Goal: Information Seeking & Learning: Learn about a topic

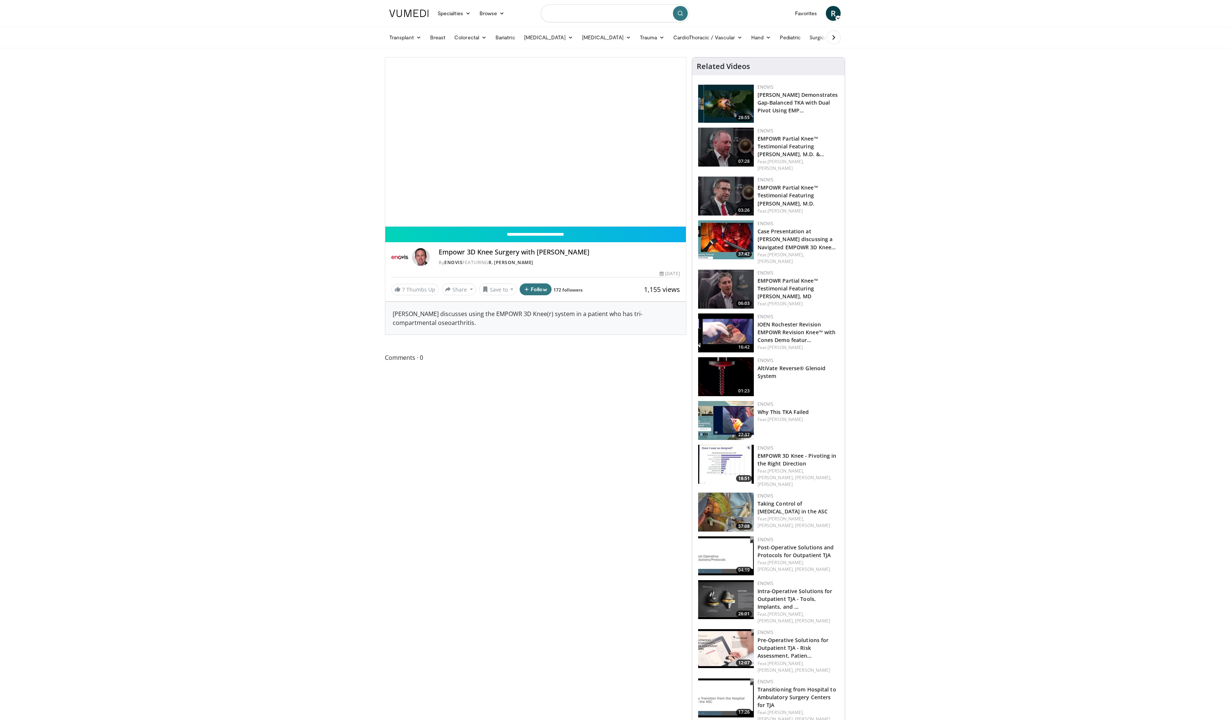
click at [608, 14] on input "Search topics, interventions" at bounding box center [615, 13] width 148 height 18
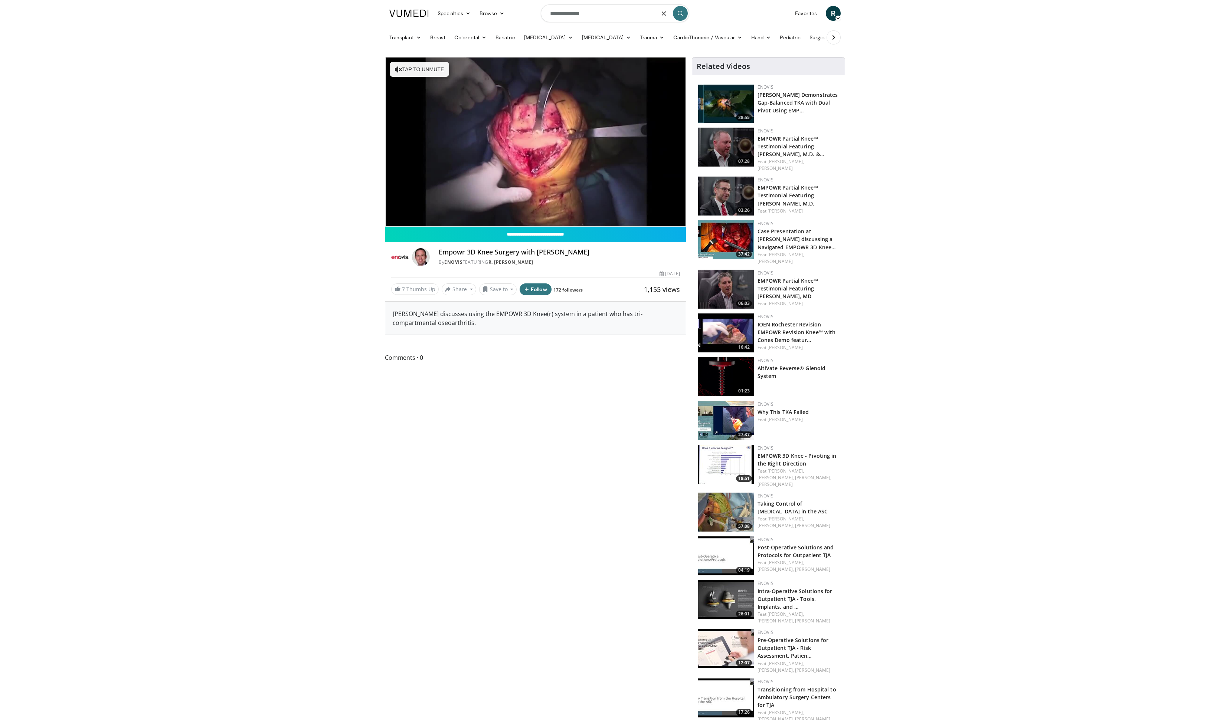
type input "**********"
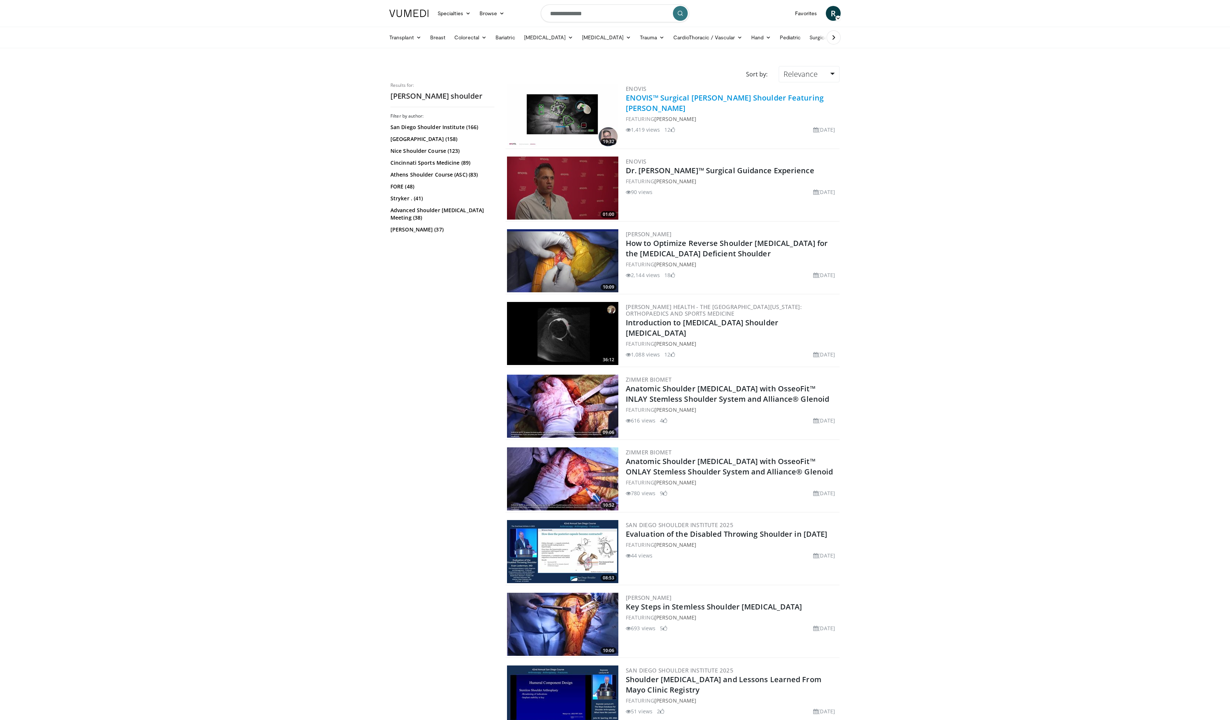
click at [677, 102] on link "ENOVIS™ Surgical [PERSON_NAME] Shoulder Featuring [PERSON_NAME]" at bounding box center [725, 103] width 198 height 20
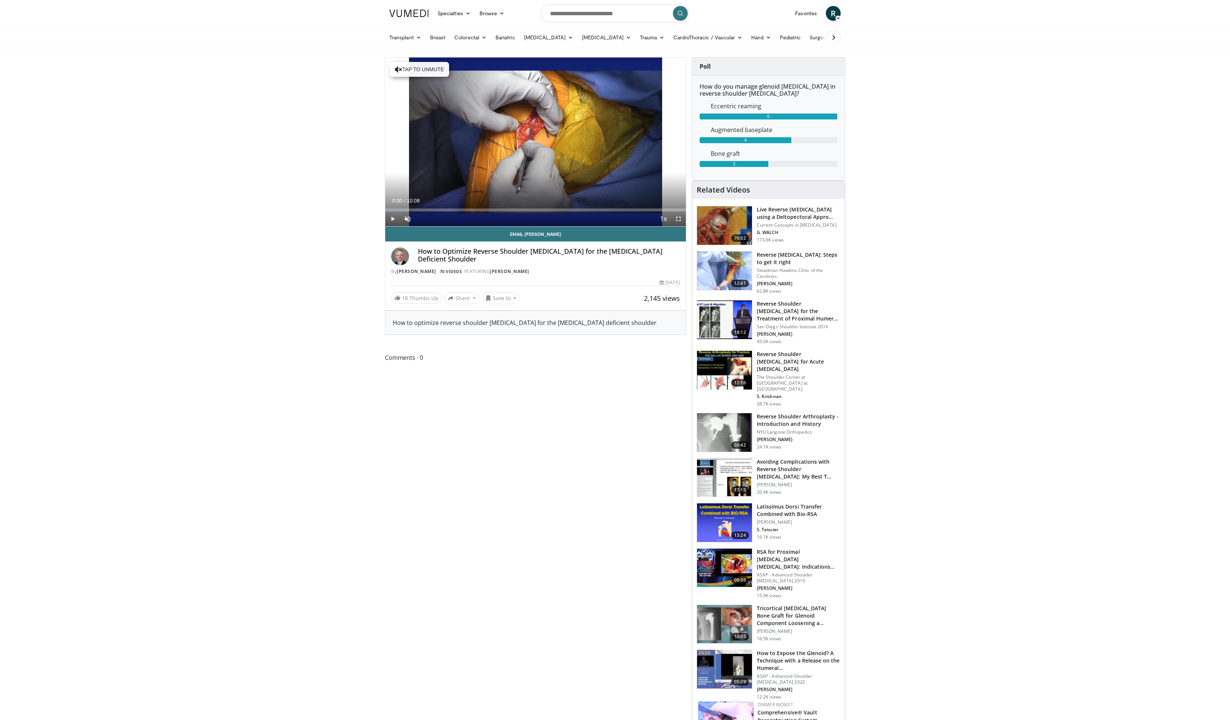
click at [430, 212] on div "Current Time 0:00 / Duration 10:08 Play Skip Backward Skip Forward Unmute Loade…" at bounding box center [535, 219] width 301 height 15
drag, startPoint x: 430, startPoint y: 209, endPoint x: 475, endPoint y: 210, distance: 44.9
click at [475, 210] on div "Progress Bar" at bounding box center [475, 210] width 1 height 3
click at [493, 209] on div "Progress Bar" at bounding box center [493, 210] width 1 height 3
click at [527, 206] on div "Loaded : 37.78% 03:38 04:47" at bounding box center [535, 208] width 301 height 7
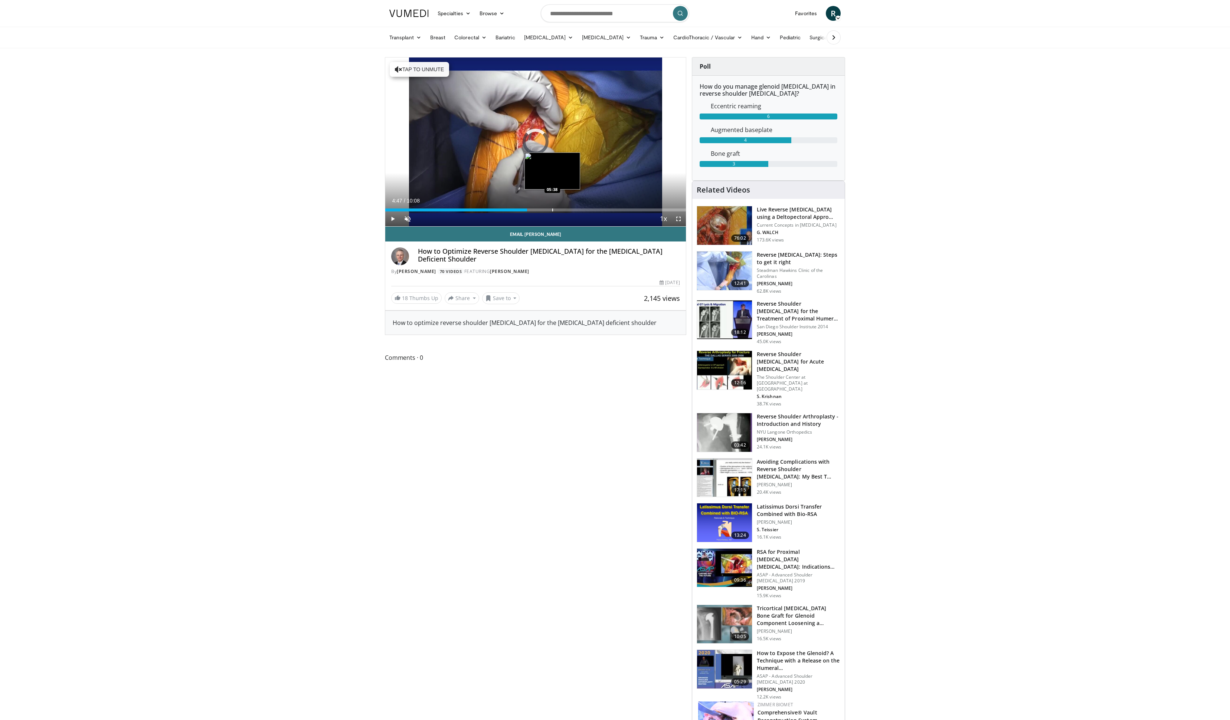
click at [552, 209] on div "Progress Bar" at bounding box center [552, 210] width 1 height 3
click at [583, 212] on div "Current Time 5:38 / Duration 10:08 Play Skip Backward Skip Forward Unmute Loade…" at bounding box center [535, 219] width 301 height 15
click at [584, 209] on div "Progress Bar" at bounding box center [584, 210] width 1 height 3
click at [598, 210] on div "Progress Bar" at bounding box center [598, 210] width 1 height 3
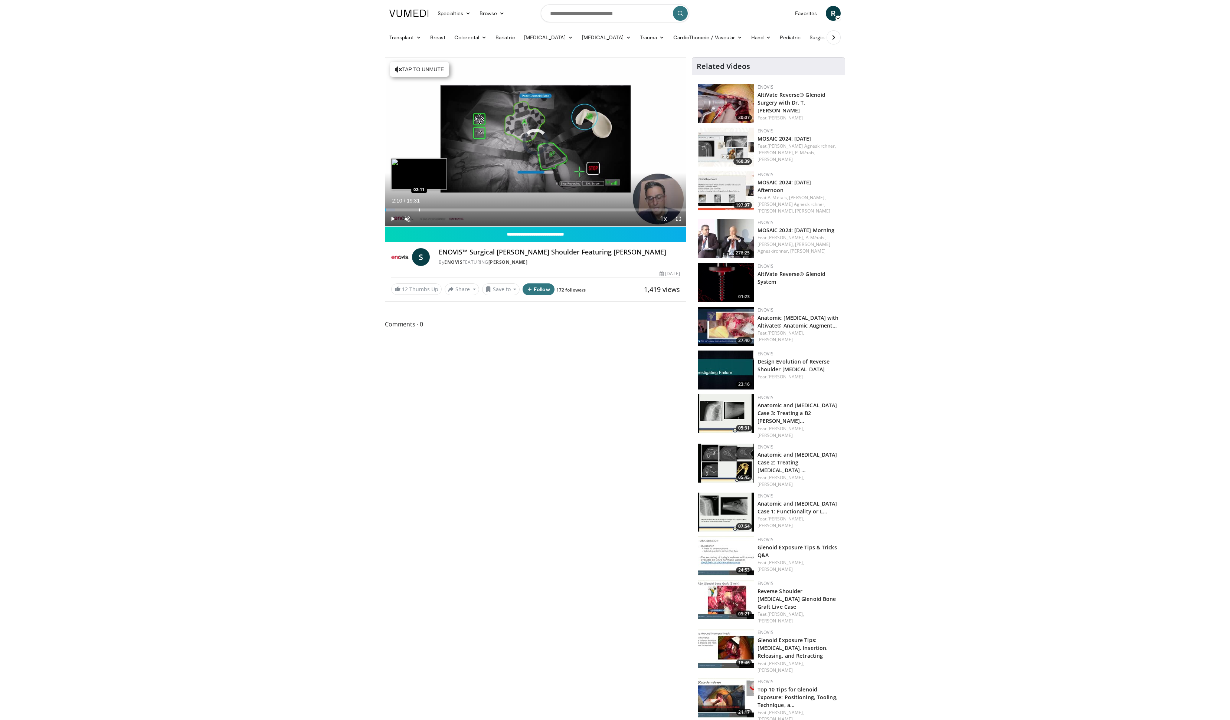
click at [419, 210] on div "Progress Bar" at bounding box center [419, 210] width 1 height 3
drag, startPoint x: 421, startPoint y: 209, endPoint x: 442, endPoint y: 211, distance: 22.0
click at [442, 211] on div "Progress Bar" at bounding box center [441, 210] width 1 height 3
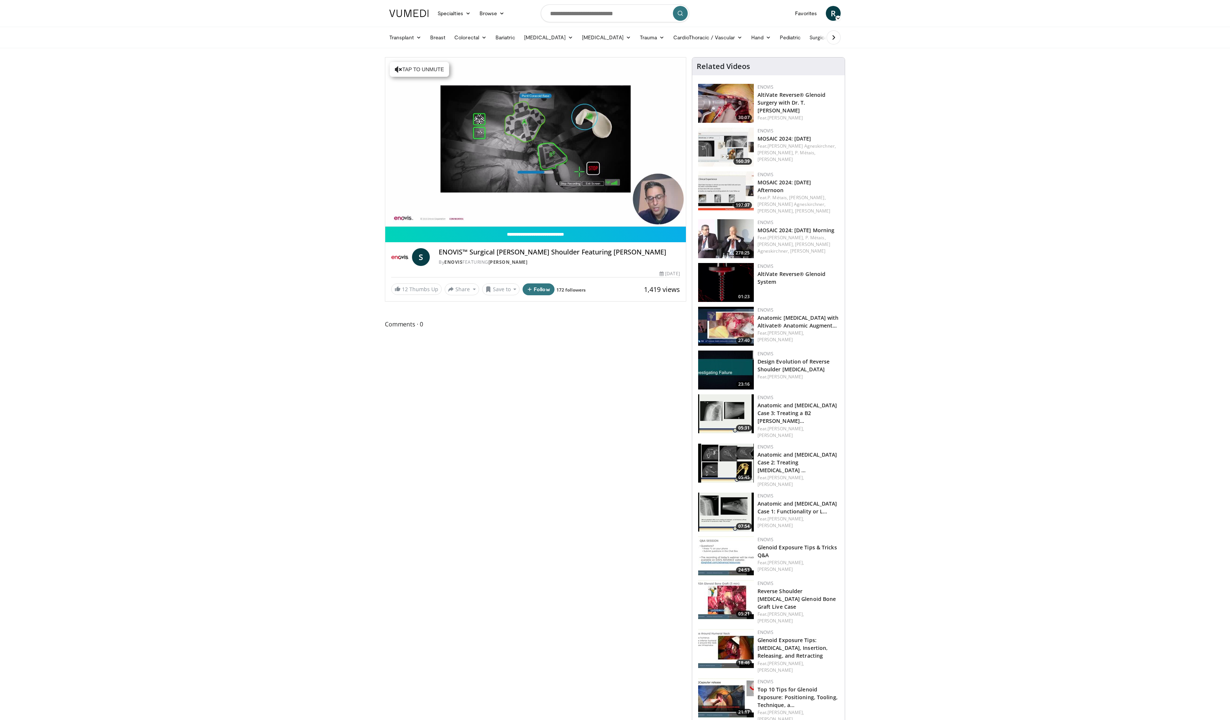
click at [454, 210] on video-js "**********" at bounding box center [535, 142] width 301 height 169
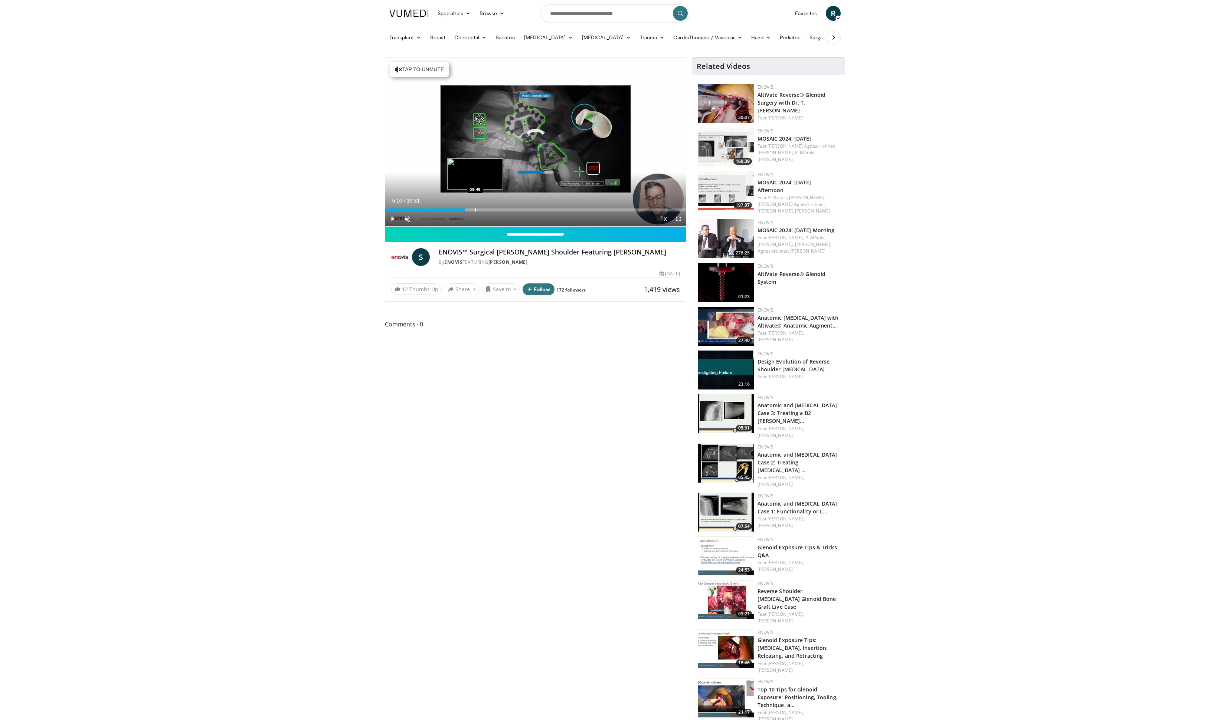
drag, startPoint x: 465, startPoint y: 211, endPoint x: 475, endPoint y: 211, distance: 10.0
click at [475, 211] on div "Progress Bar" at bounding box center [475, 210] width 1 height 3
click at [487, 210] on div "Progress Bar" at bounding box center [487, 210] width 1 height 3
click at [476, 211] on div "Progress Bar" at bounding box center [476, 210] width 1 height 3
click at [482, 210] on div "Progress Bar" at bounding box center [482, 210] width 1 height 3
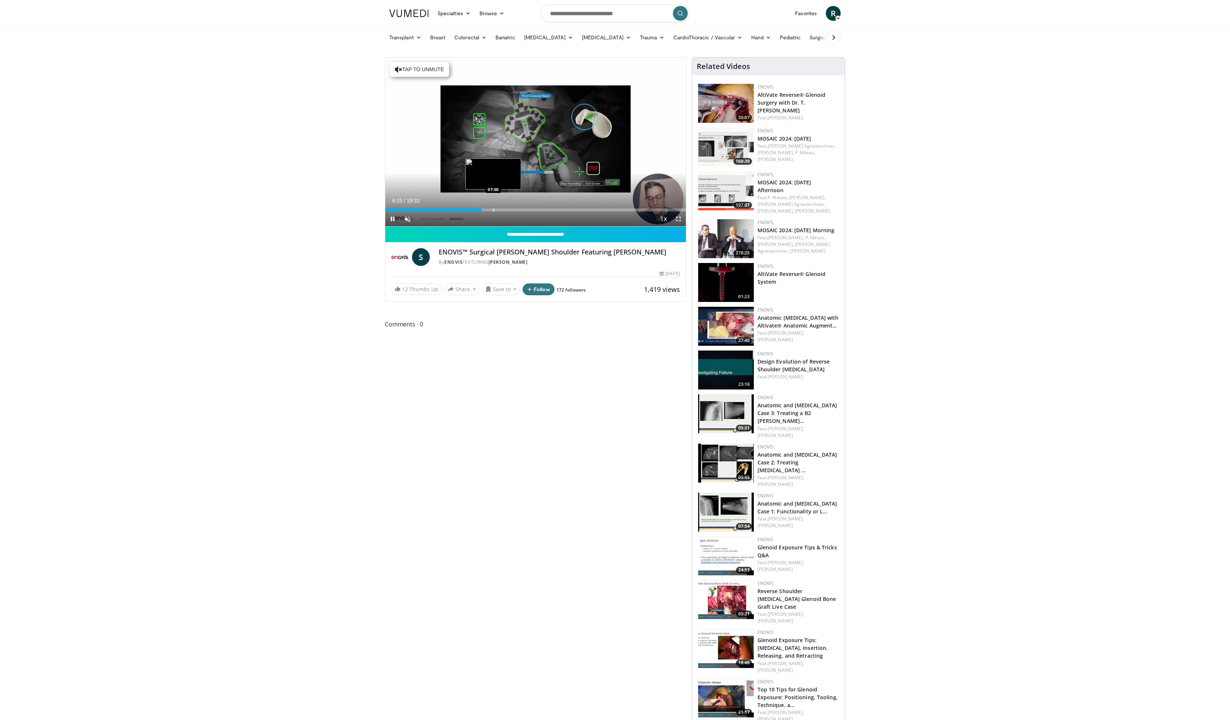
click at [494, 210] on div "Progress Bar" at bounding box center [493, 210] width 1 height 3
click at [505, 210] on div "Progress Bar" at bounding box center [505, 210] width 1 height 3
click at [518, 211] on div "Progress Bar" at bounding box center [518, 210] width 1 height 3
click at [552, 210] on div "Progress Bar" at bounding box center [551, 210] width 1 height 3
click at [592, 209] on div "Progress Bar" at bounding box center [592, 210] width 1 height 3
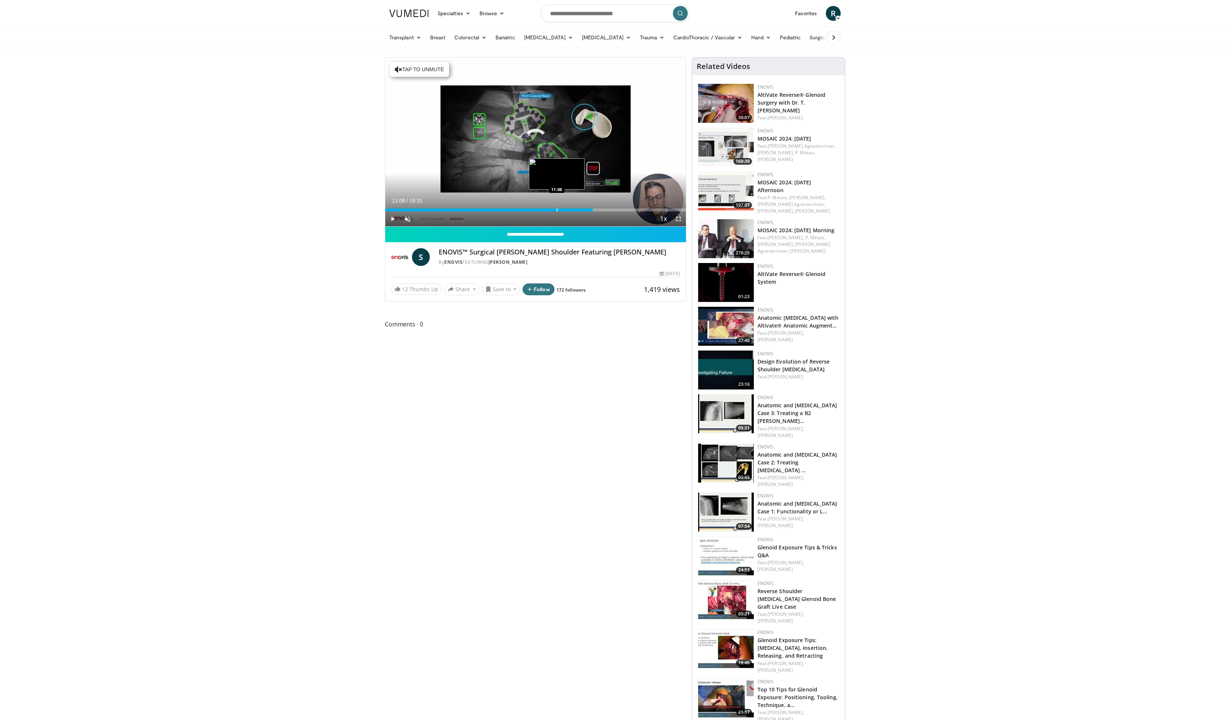
click at [557, 209] on div "Progress Bar" at bounding box center [557, 210] width 1 height 3
click at [536, 209] on div "Progress Bar" at bounding box center [536, 210] width 1 height 3
click at [540, 210] on div "Progress Bar" at bounding box center [540, 210] width 1 height 3
click at [549, 210] on div "Progress Bar" at bounding box center [549, 210] width 1 height 3
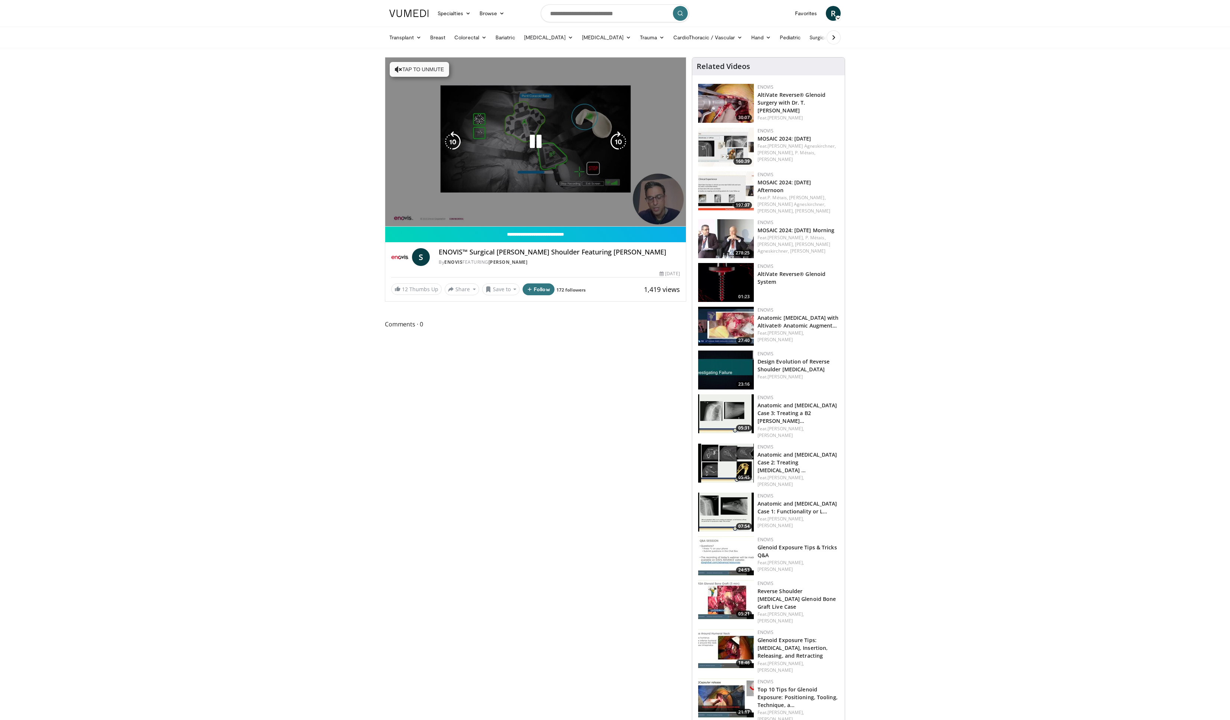
click at [552, 210] on video-js "**********" at bounding box center [535, 142] width 301 height 169
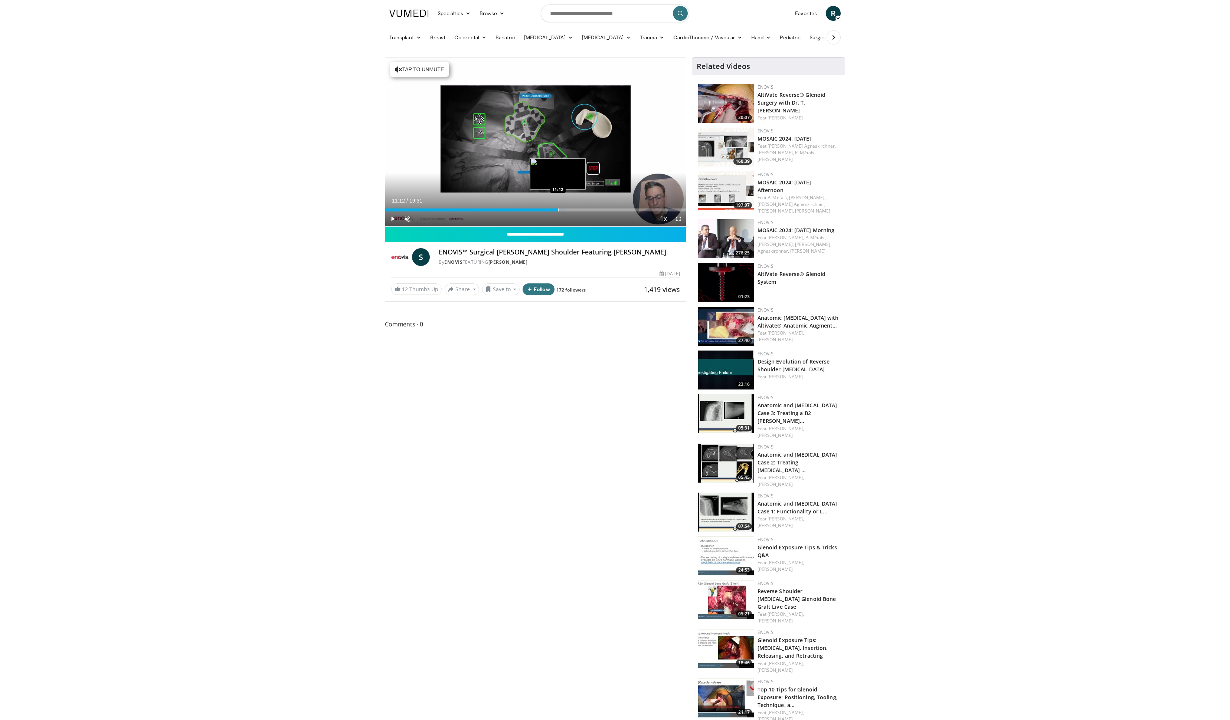
click at [558, 209] on div "Progress Bar" at bounding box center [558, 210] width 1 height 3
drag, startPoint x: 513, startPoint y: 210, endPoint x: 489, endPoint y: 211, distance: 24.5
click at [489, 211] on div "Loaded : 35.01% 06:46 06:46" at bounding box center [535, 210] width 301 height 3
click at [479, 209] on div "Progress Bar" at bounding box center [479, 210] width 1 height 3
click at [458, 211] on div "Progress Bar" at bounding box center [458, 210] width 1 height 3
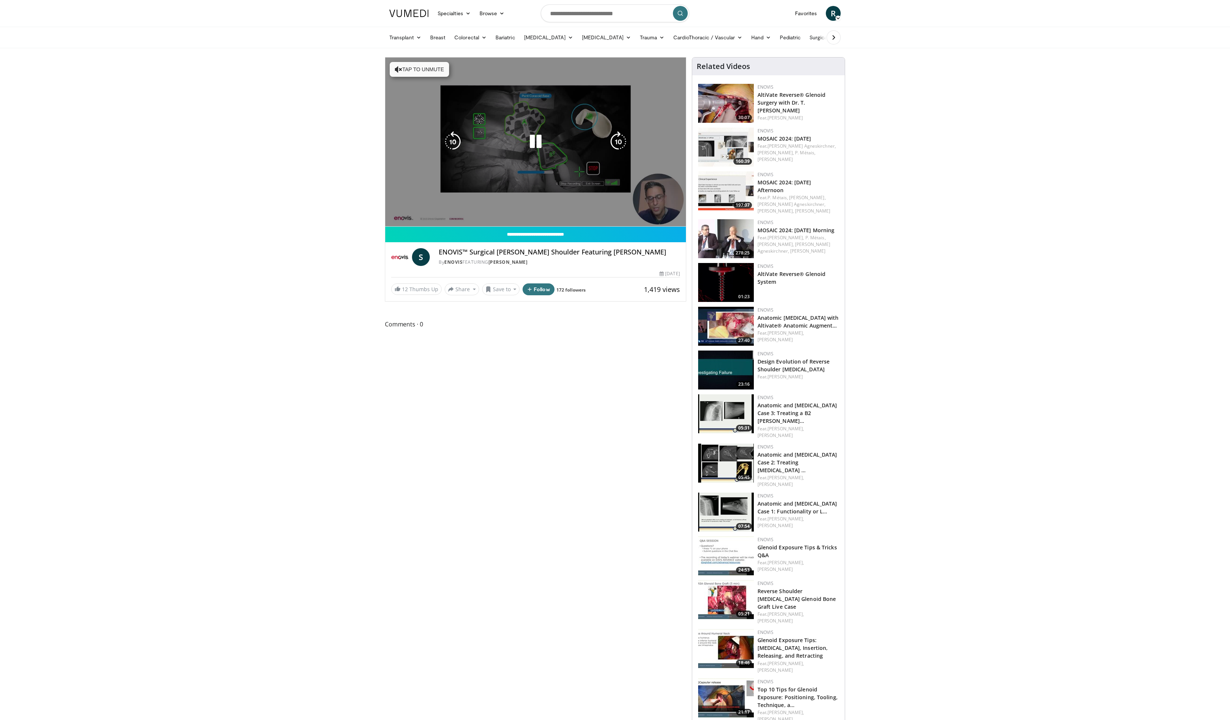
click at [466, 208] on video-js "**********" at bounding box center [535, 142] width 301 height 169
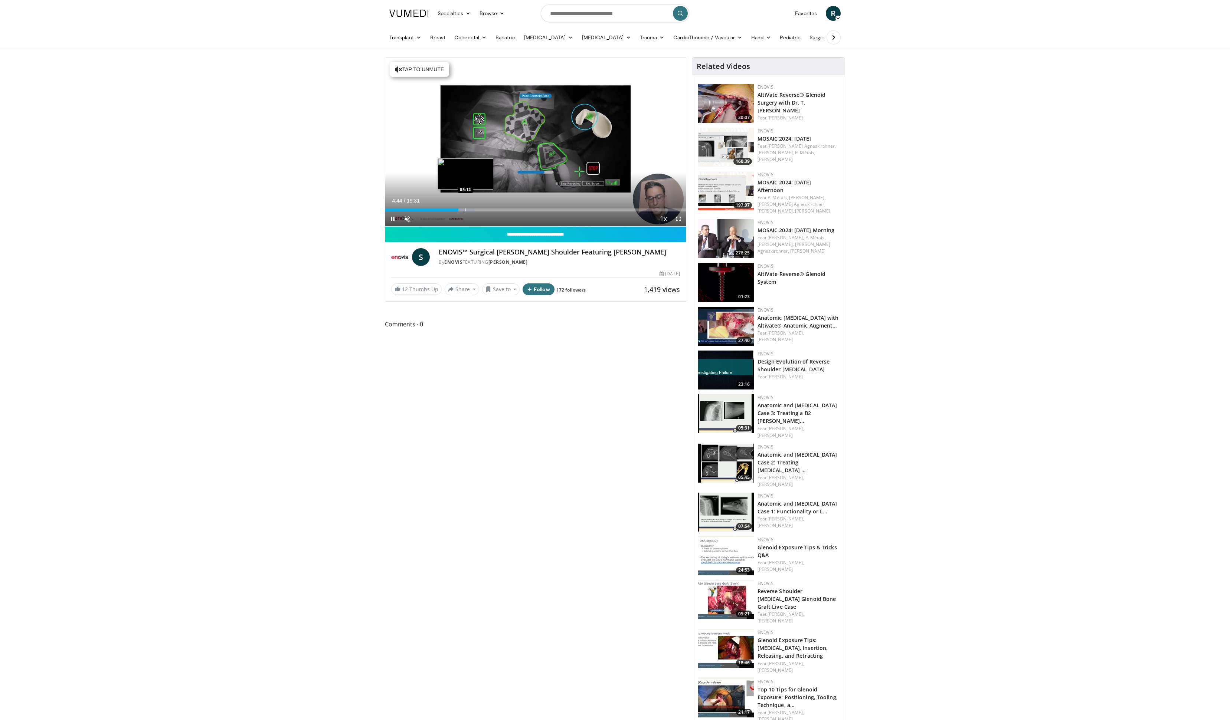
click at [465, 210] on div "Progress Bar" at bounding box center [465, 210] width 1 height 3
click at [474, 209] on div "Progress Bar" at bounding box center [474, 210] width 1 height 3
click at [467, 210] on div "Progress Bar" at bounding box center [467, 210] width 1 height 3
click at [469, 210] on div "Progress Bar" at bounding box center [469, 210] width 1 height 3
click at [470, 210] on div "Progress Bar" at bounding box center [470, 210] width 1 height 3
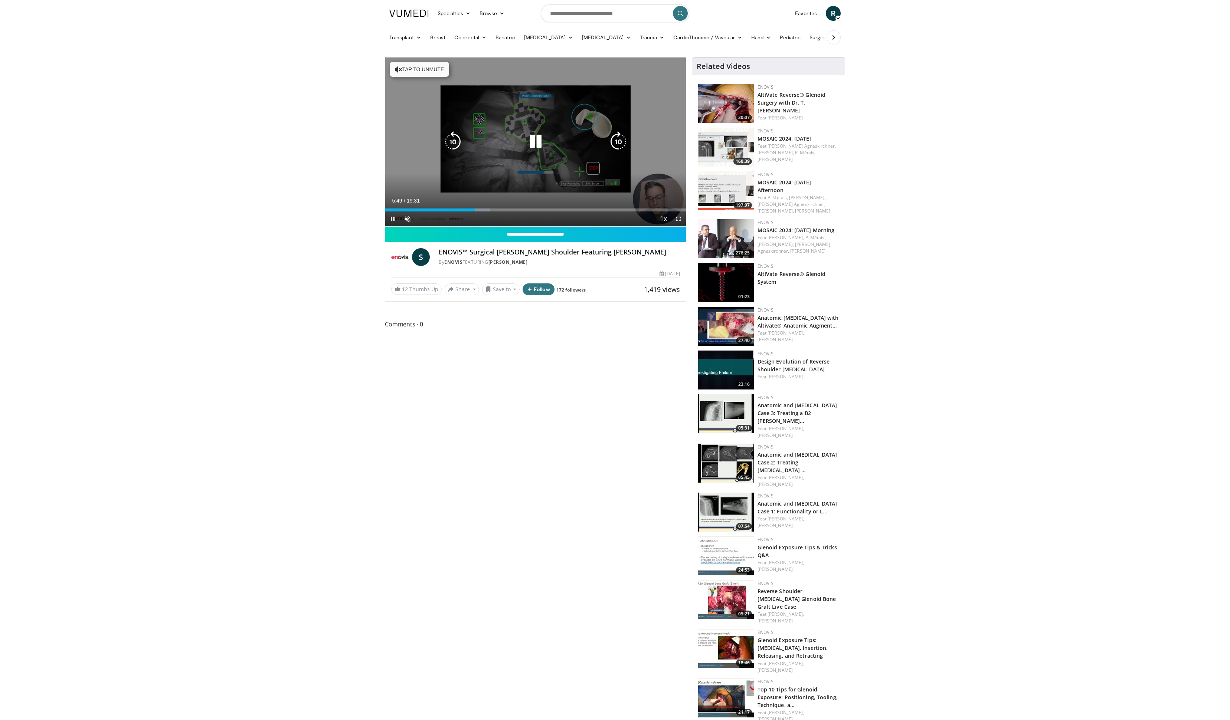
click at [425, 72] on button "Tap to unmute" at bounding box center [419, 69] width 59 height 15
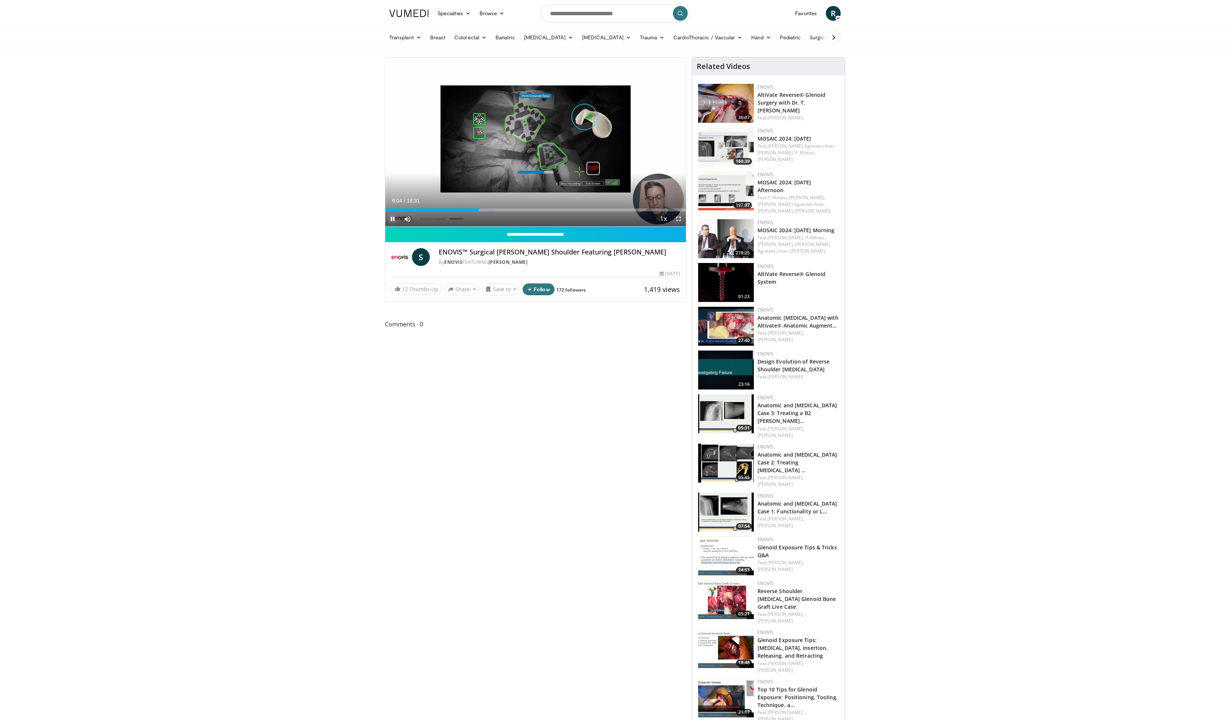
click at [395, 220] on span "Video Player" at bounding box center [392, 219] width 15 height 15
click at [790, 106] on link "AltiVate Reverse® Glenoid Surgery with Dr. T. [PERSON_NAME]" at bounding box center [792, 102] width 68 height 23
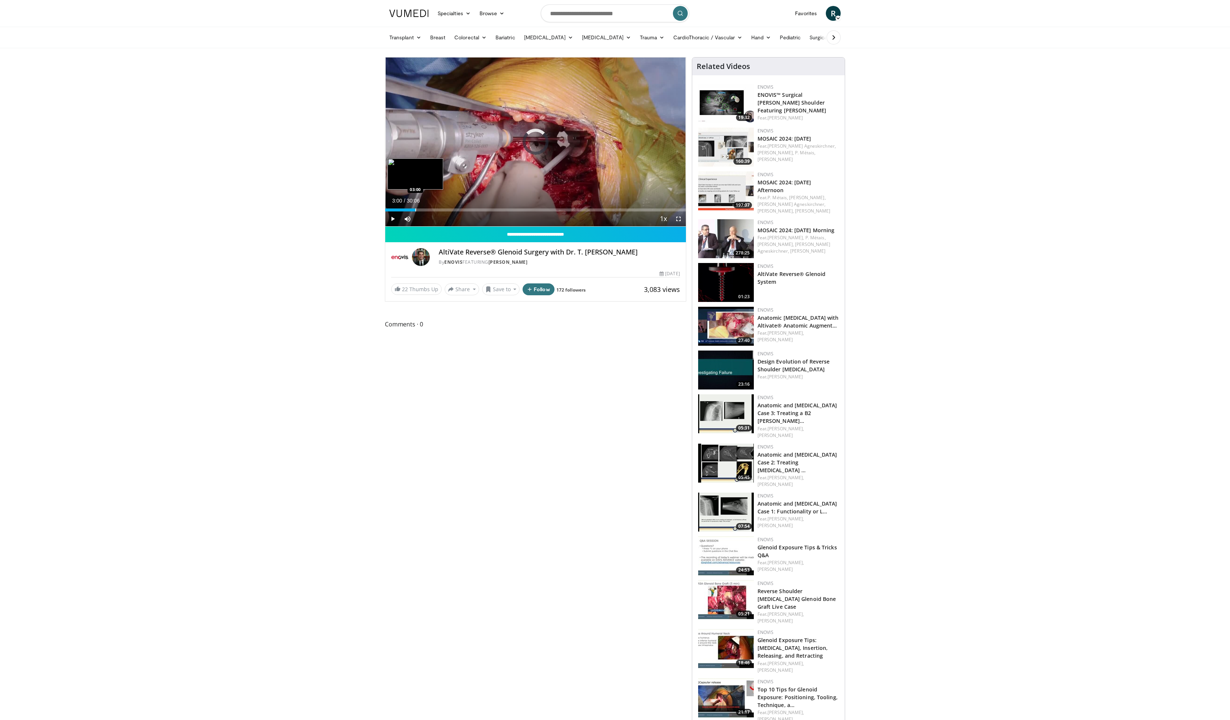
click at [415, 209] on div "Progress Bar" at bounding box center [415, 210] width 1 height 3
click at [433, 209] on div "Progress Bar" at bounding box center [433, 210] width 1 height 3
click at [440, 210] on div "Progress Bar" at bounding box center [440, 210] width 1 height 3
click at [455, 212] on div "Current Time 5:30 / Duration 30:06 Pause Skip Backward Skip Forward Mute Loaded…" at bounding box center [535, 219] width 301 height 15
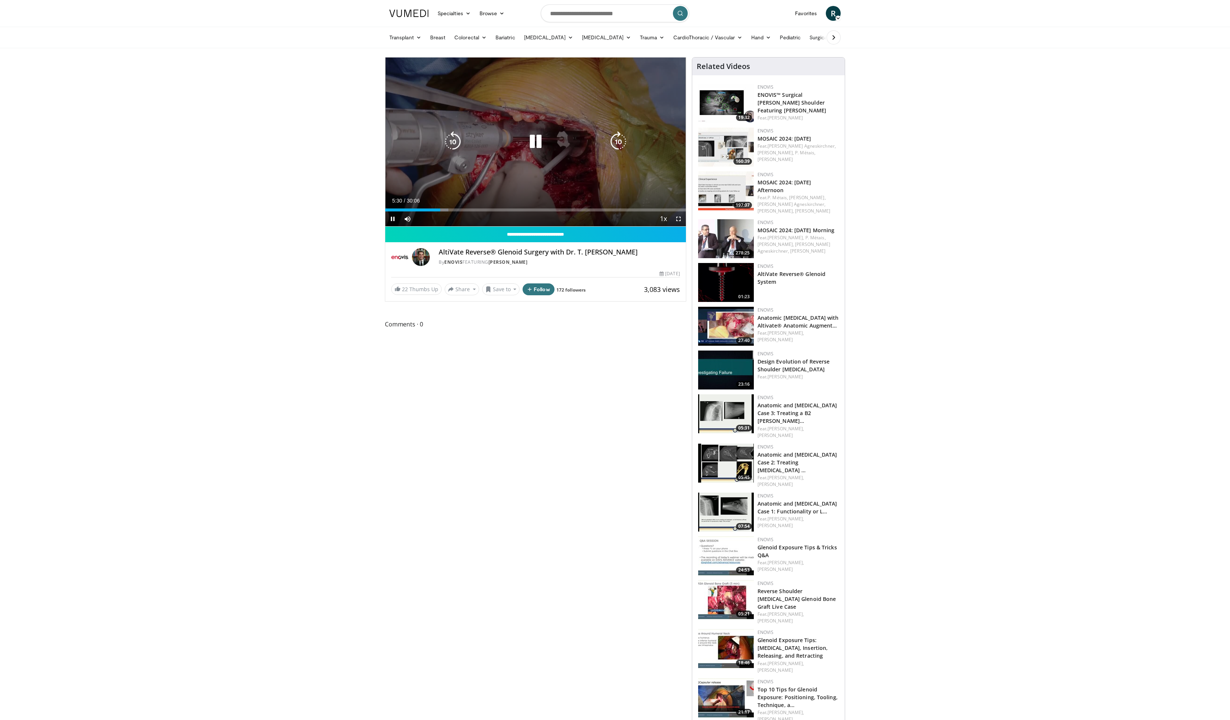
drag, startPoint x: 478, startPoint y: 215, endPoint x: 484, endPoint y: 215, distance: 6.0
click at [478, 215] on div "Current Time 5:30 / Duration 30:06 Pause Skip Backward Skip Forward Mute Loaded…" at bounding box center [535, 219] width 301 height 15
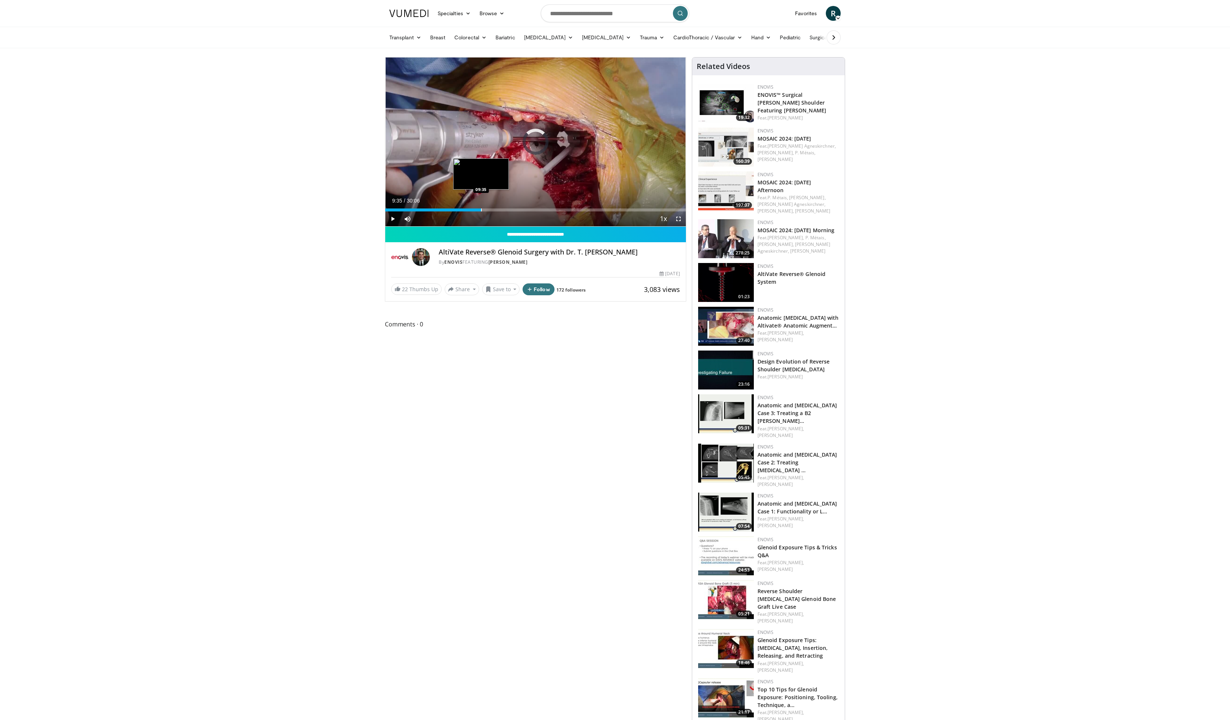
click at [481, 210] on div "Progress Bar" at bounding box center [481, 210] width 1 height 3
click at [527, 210] on div "Progress Bar" at bounding box center [527, 210] width 1 height 3
click at [569, 212] on div "Current Time 14:14 / Duration 30:06 Pause Skip Backward Skip Forward Mute Loade…" at bounding box center [535, 219] width 301 height 15
click at [578, 208] on div "Loaded : 50.97% 14:15 19:28" at bounding box center [535, 208] width 301 height 7
click at [569, 211] on div "Progress Bar" at bounding box center [569, 210] width 1 height 3
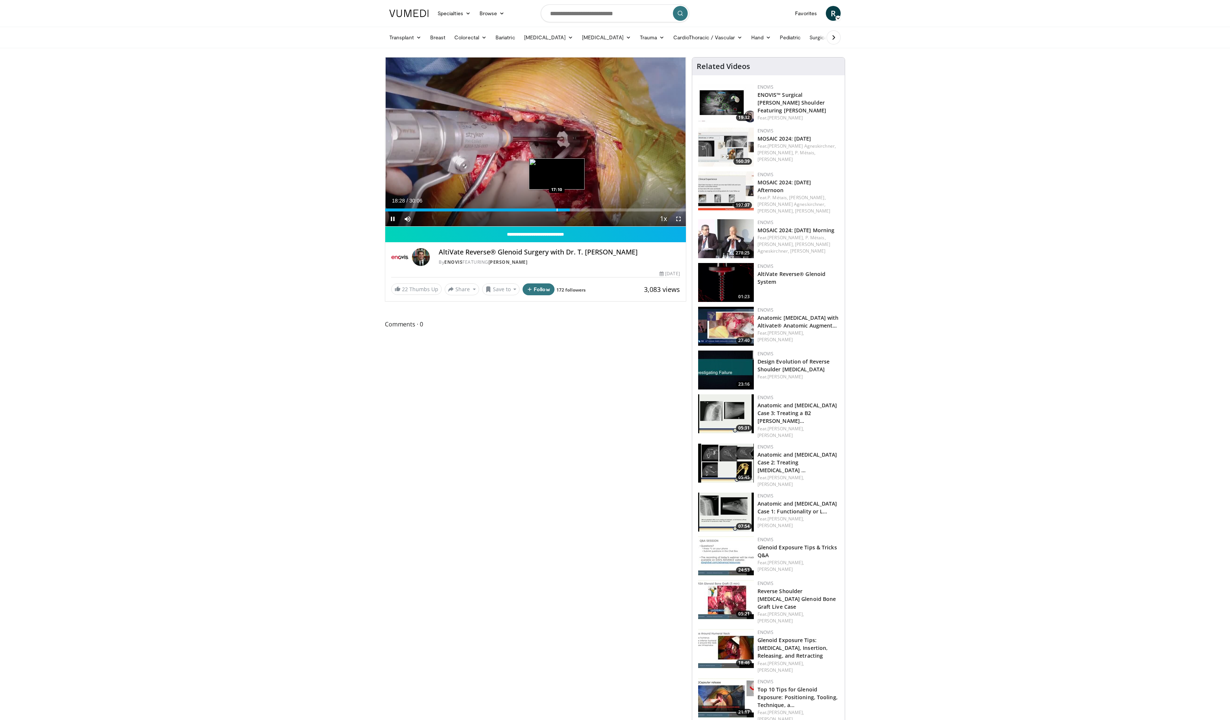
click at [557, 209] on div "Progress Bar" at bounding box center [557, 210] width 1 height 3
click at [539, 210] on div "Progress Bar" at bounding box center [539, 210] width 1 height 3
click at [529, 207] on div "Loaded : 53.74% 15:26 14:25" at bounding box center [535, 208] width 301 height 7
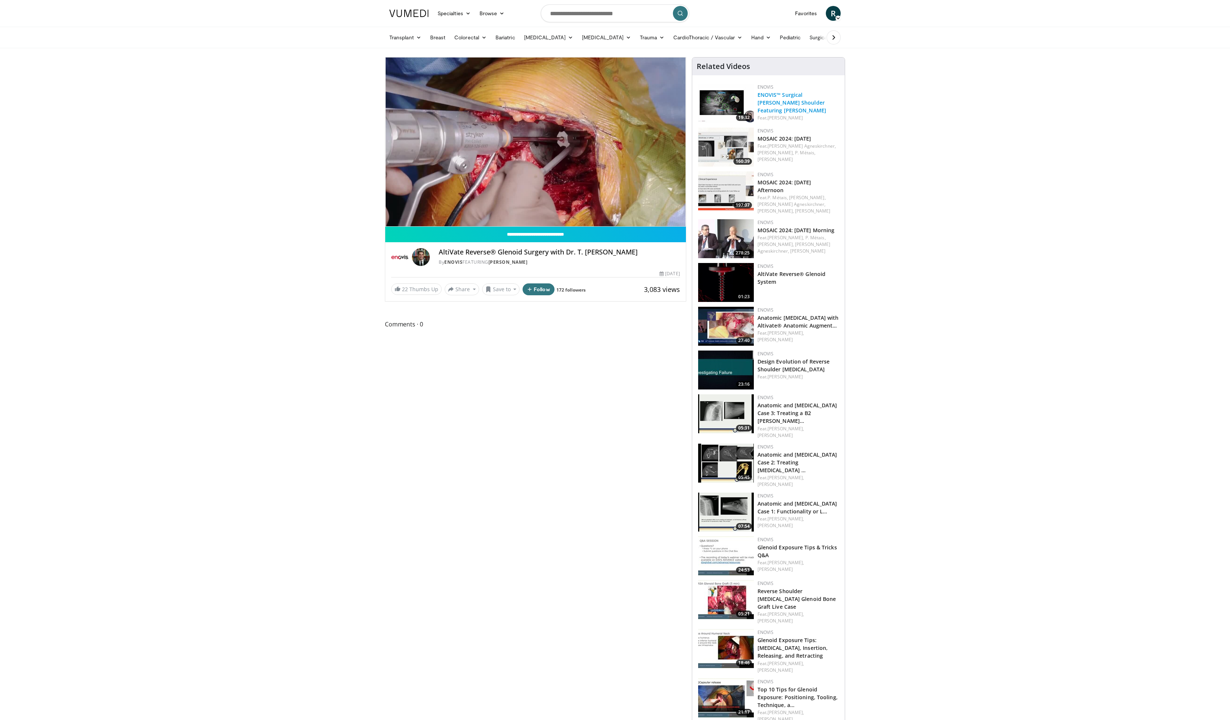
click at [773, 102] on link "ENOVIS™ Surgical Arvis Shoulder Featuring Surena Namdari" at bounding box center [792, 102] width 69 height 23
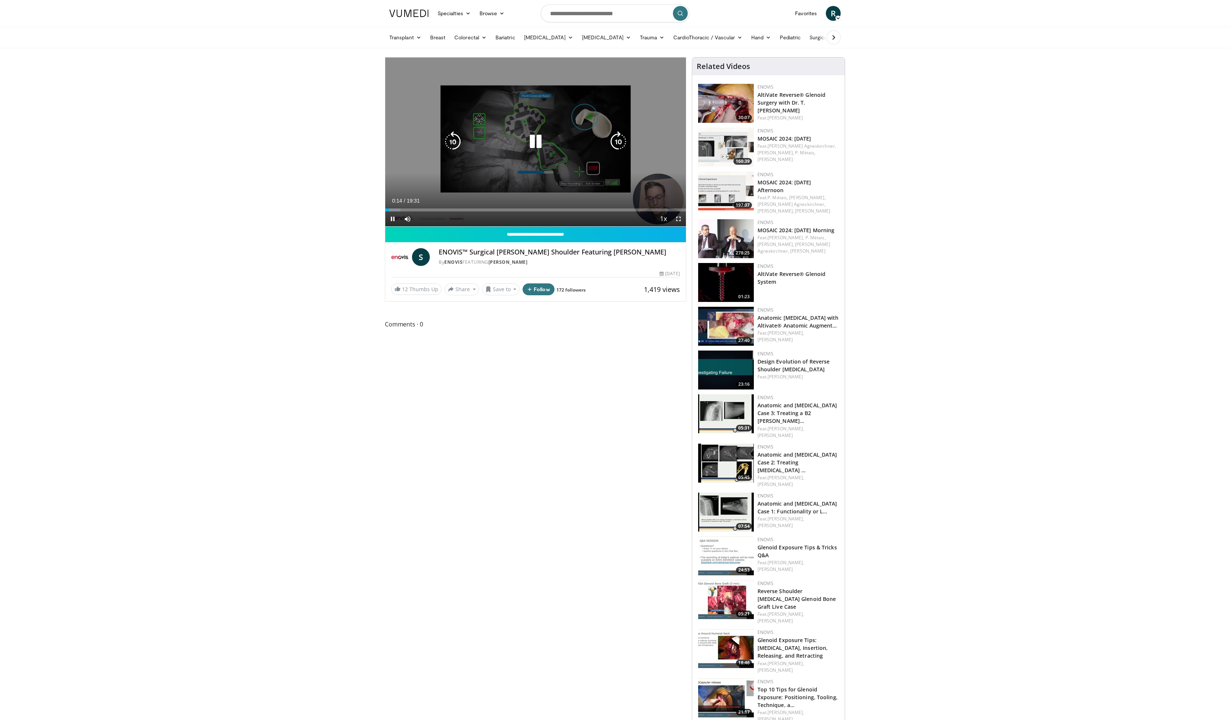
click at [445, 196] on div "10 seconds Tap to unmute" at bounding box center [535, 142] width 301 height 169
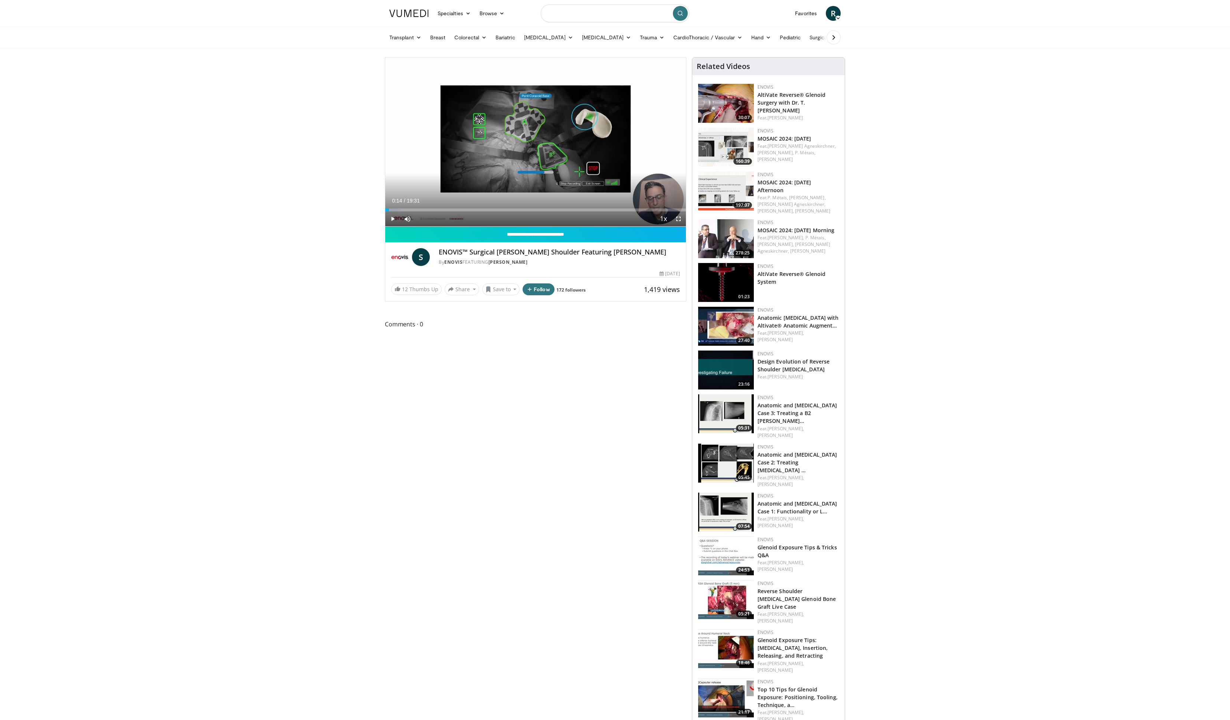
click at [592, 16] on input "Search topics, interventions" at bounding box center [615, 13] width 148 height 18
click at [590, 17] on input "********" at bounding box center [615, 13] width 148 height 18
click at [680, 13] on icon "submit" at bounding box center [680, 13] width 6 height 6
click at [572, 14] on input "********" at bounding box center [615, 13] width 148 height 18
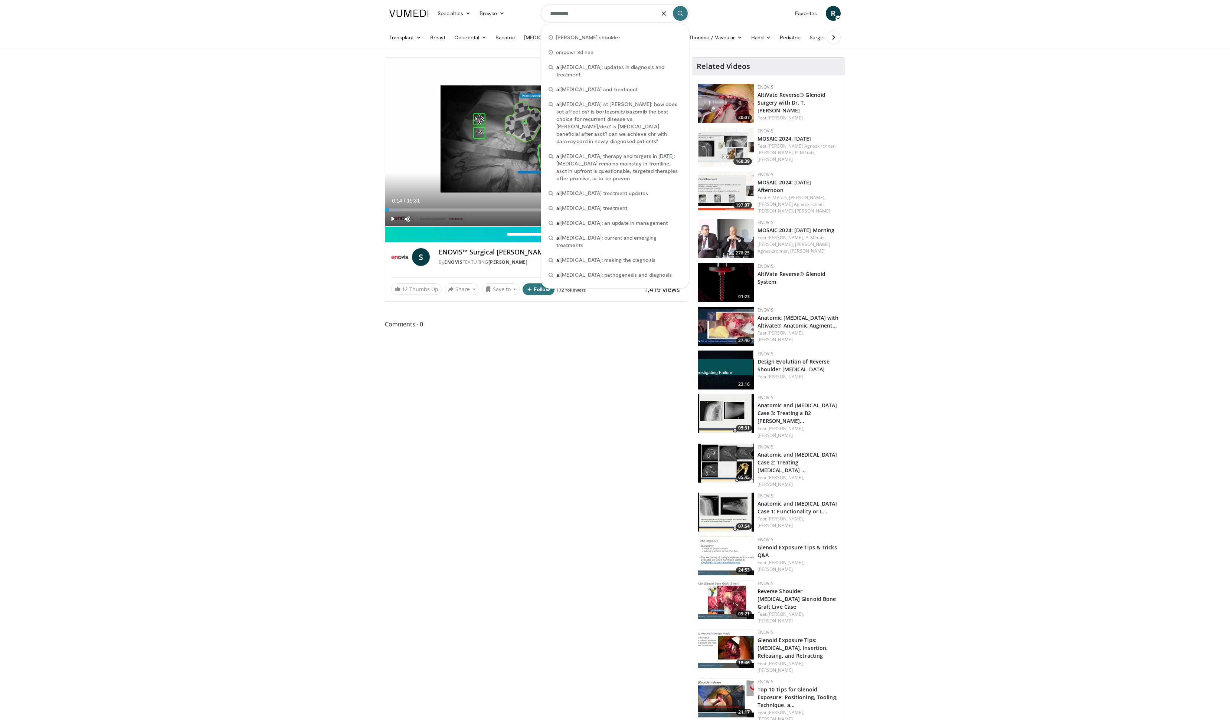
click at [677, 16] on button "submit" at bounding box center [680, 13] width 15 height 15
click at [633, 86] on span "alti vate reverse® glenoid system" at bounding box center [596, 89] width 81 height 7
type input "**********"
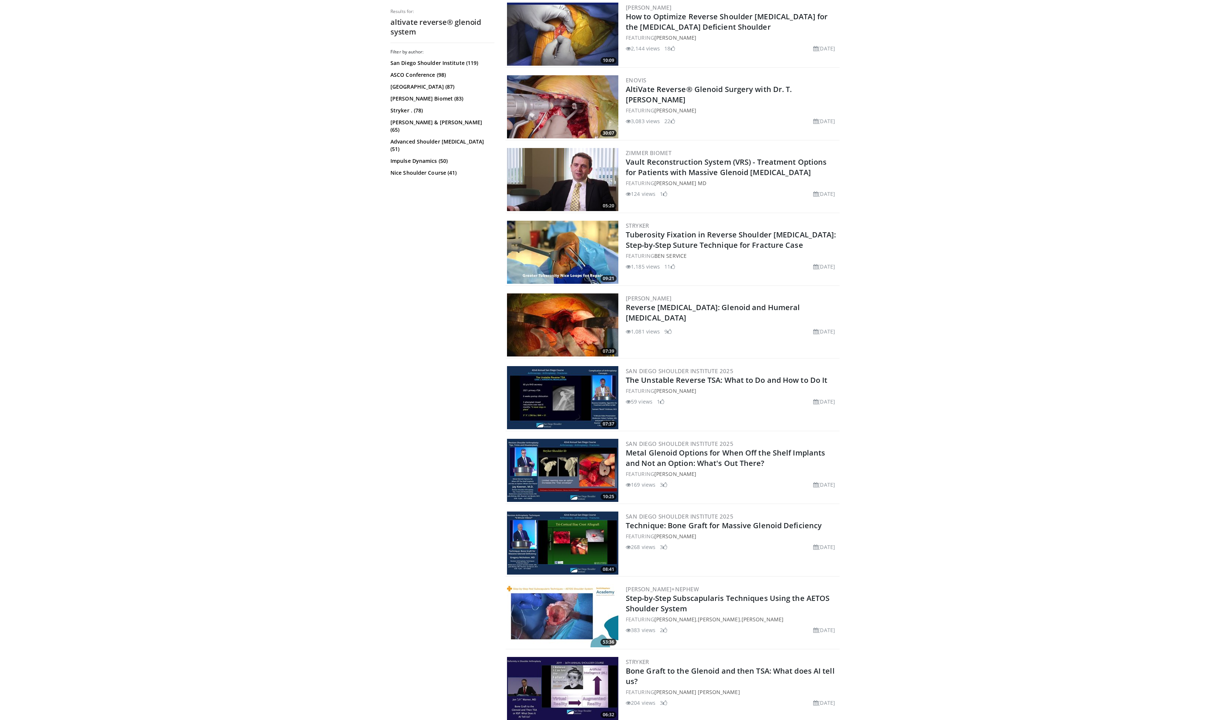
scroll to position [559, 0]
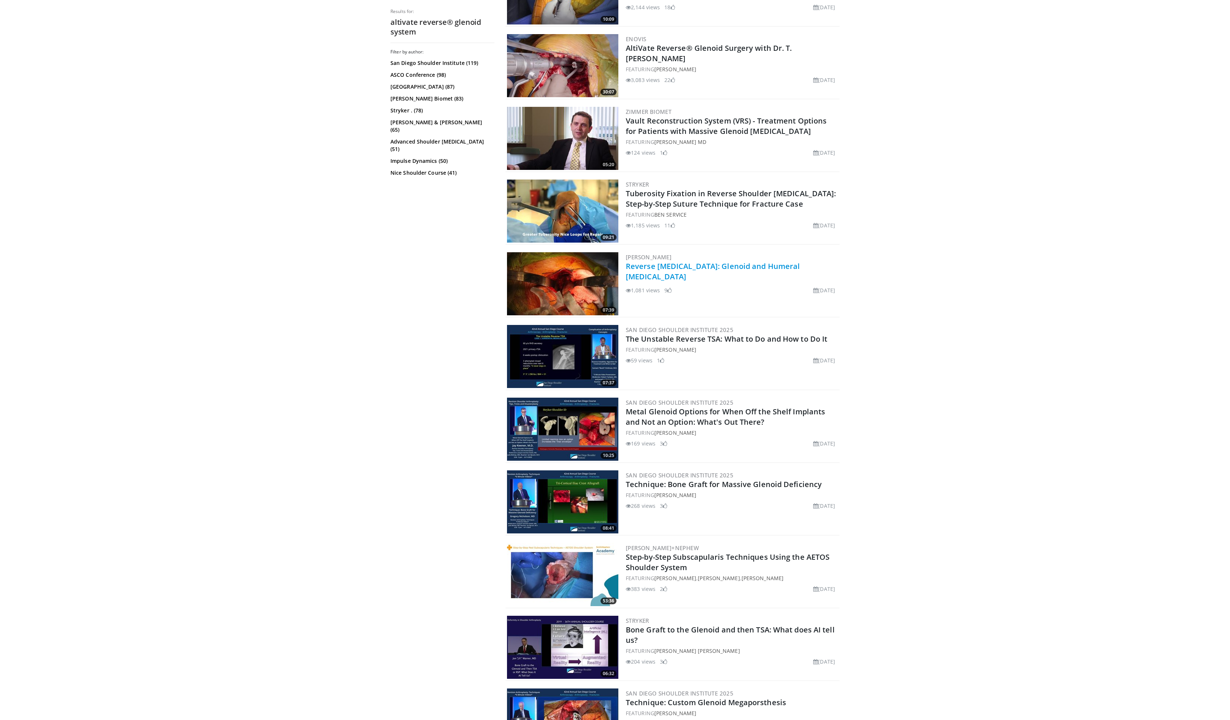
click at [709, 266] on link "Reverse [MEDICAL_DATA]: Glenoid and Humeral [MEDICAL_DATA]" at bounding box center [713, 271] width 174 height 20
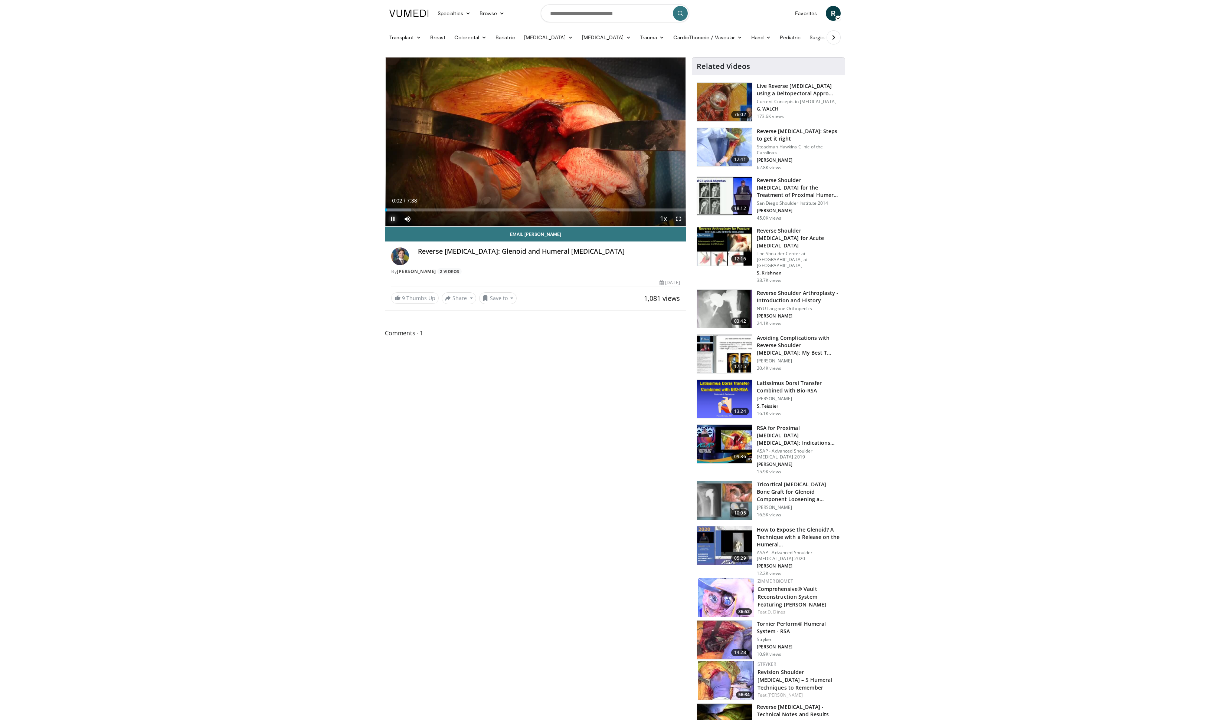
click at [392, 221] on span "Video Player" at bounding box center [392, 219] width 15 height 15
click at [404, 210] on div "Progress Bar" at bounding box center [404, 210] width 1 height 3
drag, startPoint x: 411, startPoint y: 208, endPoint x: 434, endPoint y: 208, distance: 23.0
click at [434, 207] on div "Loaded : 0.00% 1:13 1:14" at bounding box center [535, 208] width 301 height 7
click at [436, 210] on div "Progress Bar" at bounding box center [436, 210] width 1 height 3
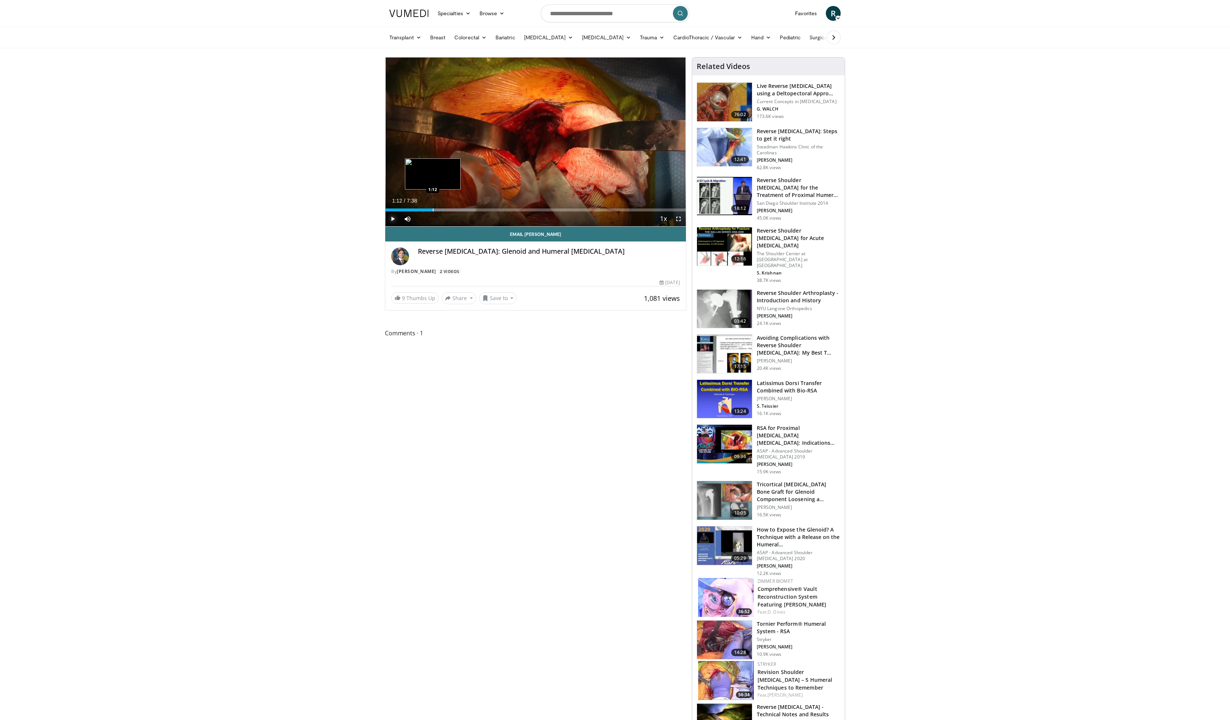
click at [433, 209] on div "Progress Bar" at bounding box center [433, 210] width 1 height 3
click at [386, 217] on span "Video Player" at bounding box center [392, 219] width 15 height 15
click at [392, 218] on span "Video Player" at bounding box center [392, 219] width 15 height 15
click at [576, 16] on input "Search topics, interventions" at bounding box center [615, 13] width 148 height 18
type input "**********"
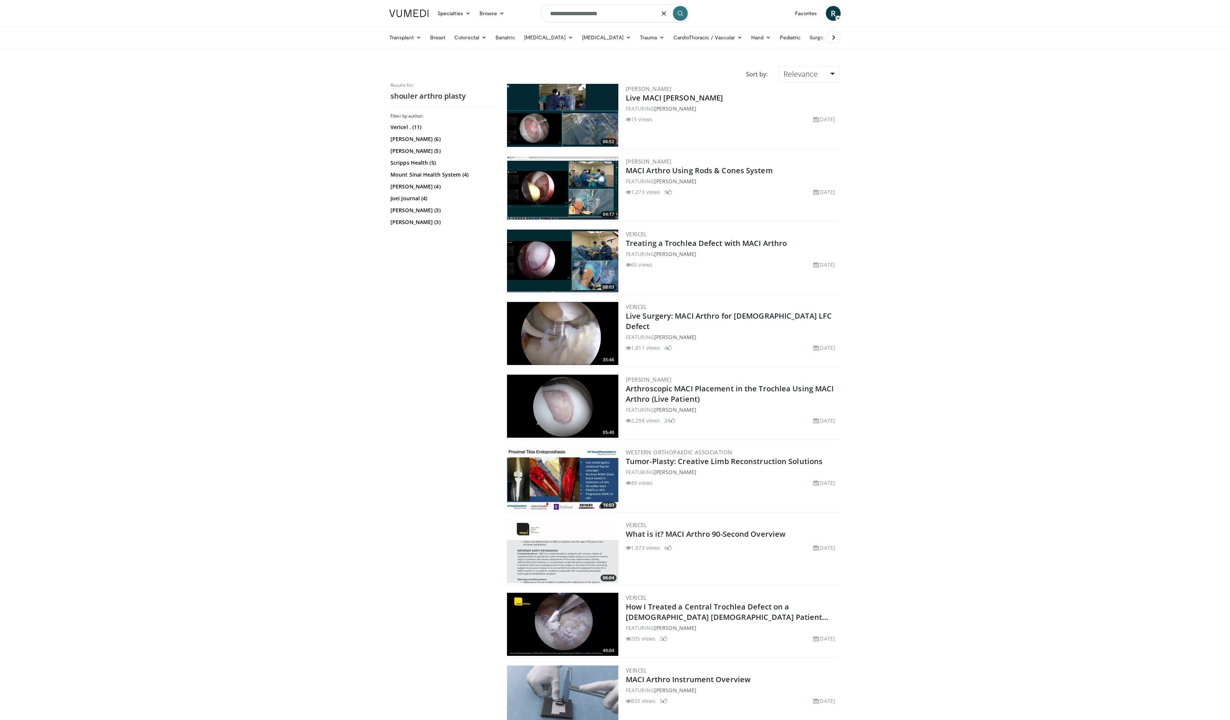
drag, startPoint x: 596, startPoint y: 8, endPoint x: 638, endPoint y: 20, distance: 42.9
click at [638, 20] on input "**********" at bounding box center [615, 13] width 148 height 18
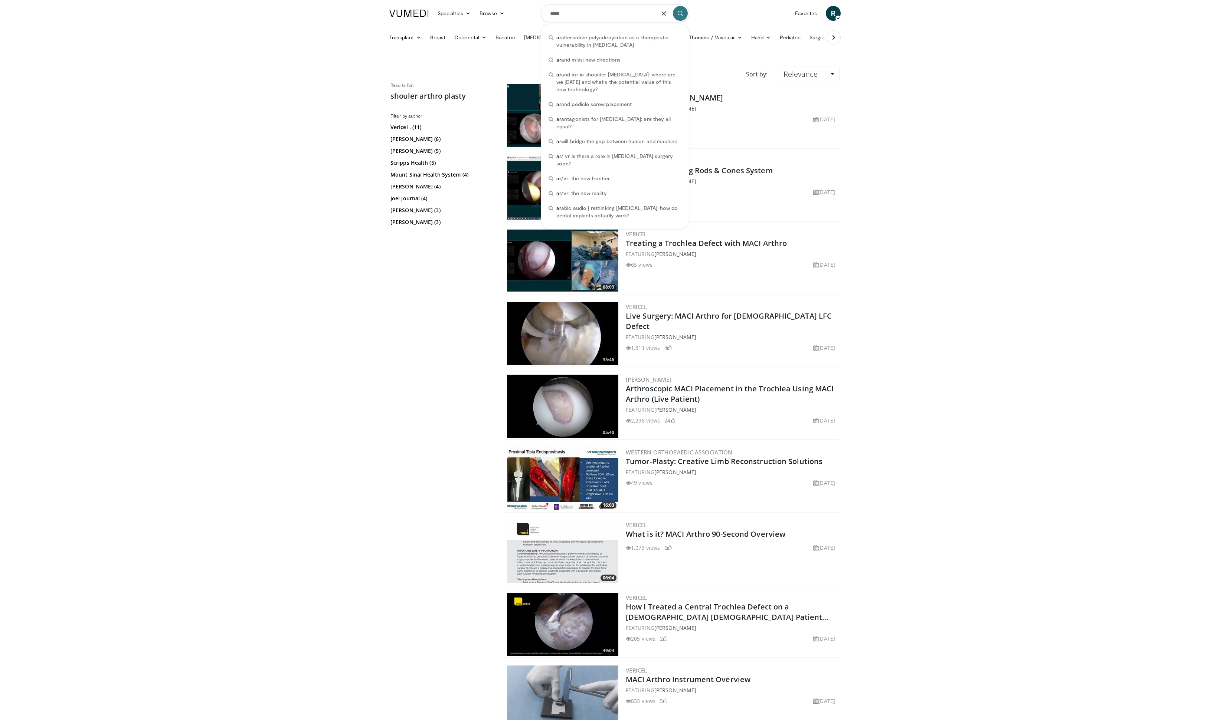
type input "*****"
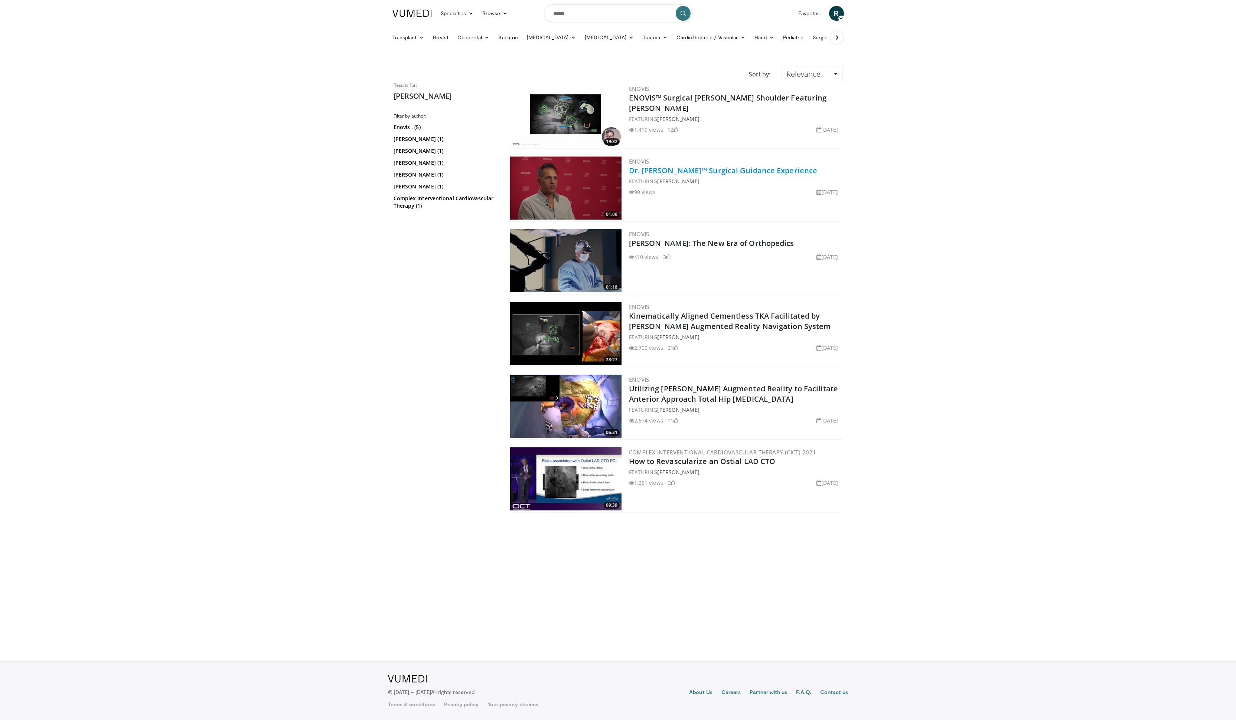
click at [704, 171] on link "Dr. [PERSON_NAME]™ Surgical Guidance Experience" at bounding box center [723, 171] width 189 height 10
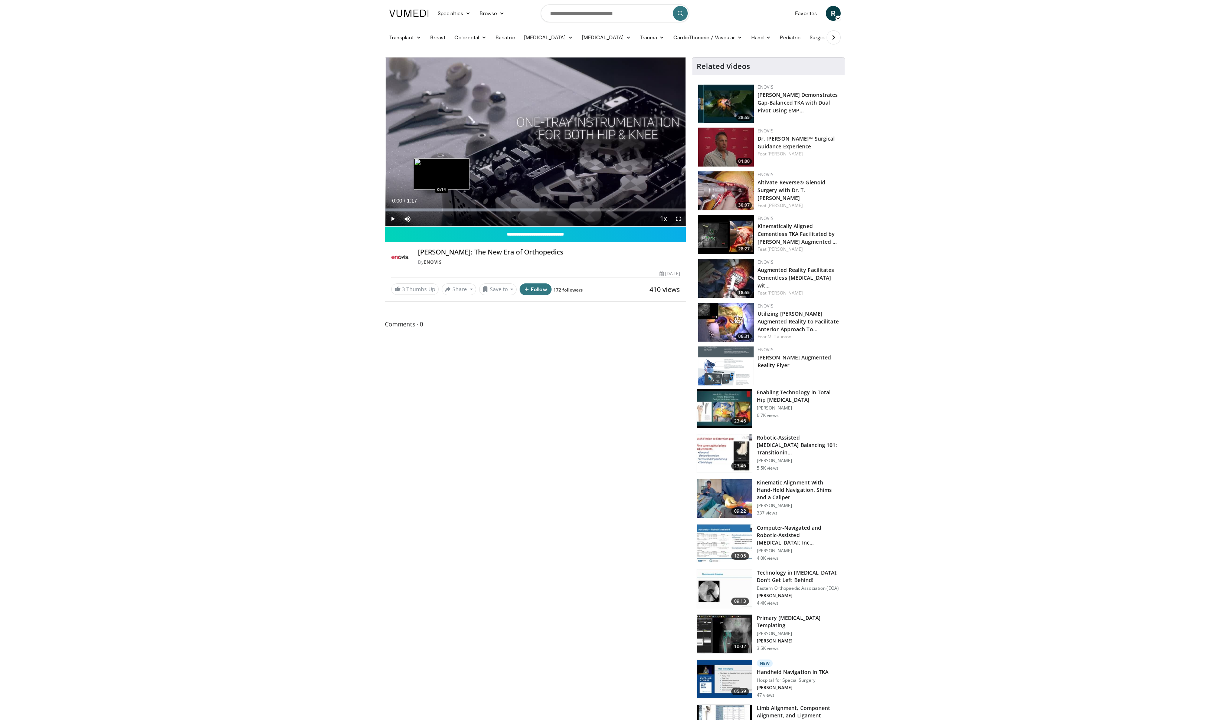
click at [442, 210] on div "Progress Bar" at bounding box center [442, 210] width 1 height 3
drag, startPoint x: 467, startPoint y: 208, endPoint x: 660, endPoint y: 213, distance: 192.7
click at [660, 213] on div "Current Time 1:09 / Duration 1:17 Play Skip Backward Skip Forward Mute Loaded :…" at bounding box center [535, 219] width 301 height 15
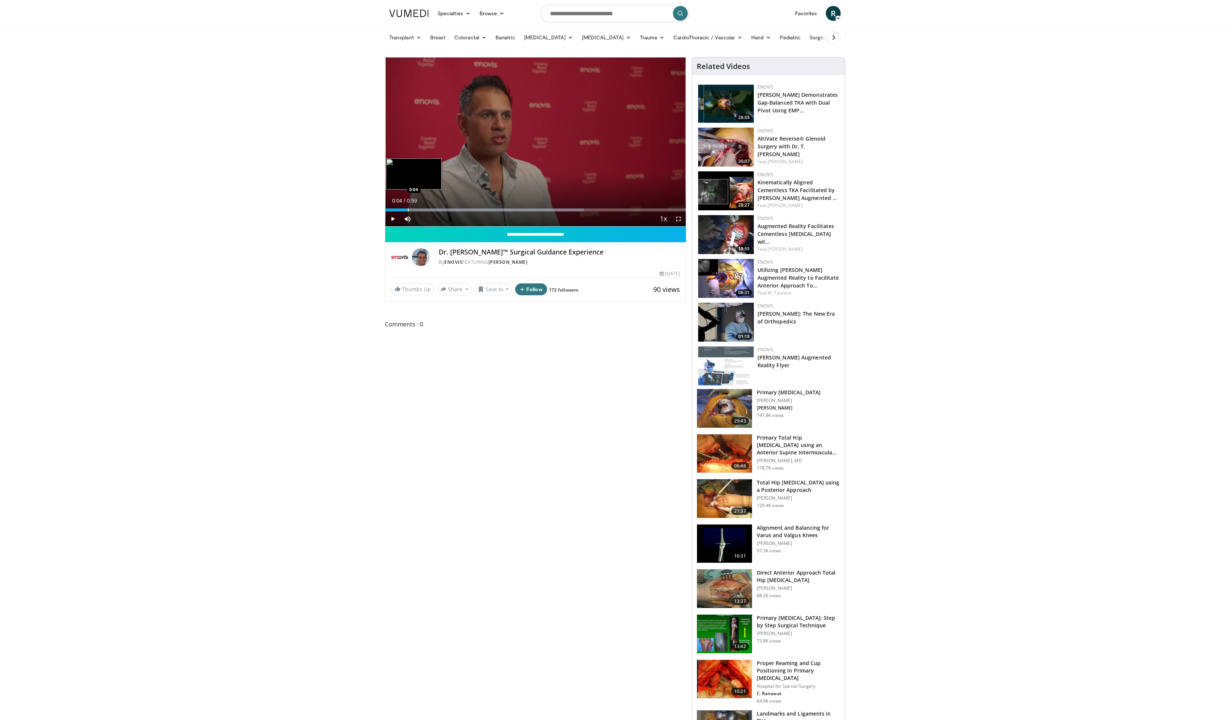
drag, startPoint x: 403, startPoint y: 208, endPoint x: 409, endPoint y: 209, distance: 5.6
click at [409, 209] on div "Loaded : 66.13% 0:04 0:04" at bounding box center [535, 208] width 301 height 7
drag, startPoint x: 413, startPoint y: 209, endPoint x: 557, endPoint y: 209, distance: 143.3
click at [549, 209] on div "Progress Bar" at bounding box center [549, 210] width 1 height 3
drag, startPoint x: 565, startPoint y: 209, endPoint x: 483, endPoint y: 210, distance: 81.7
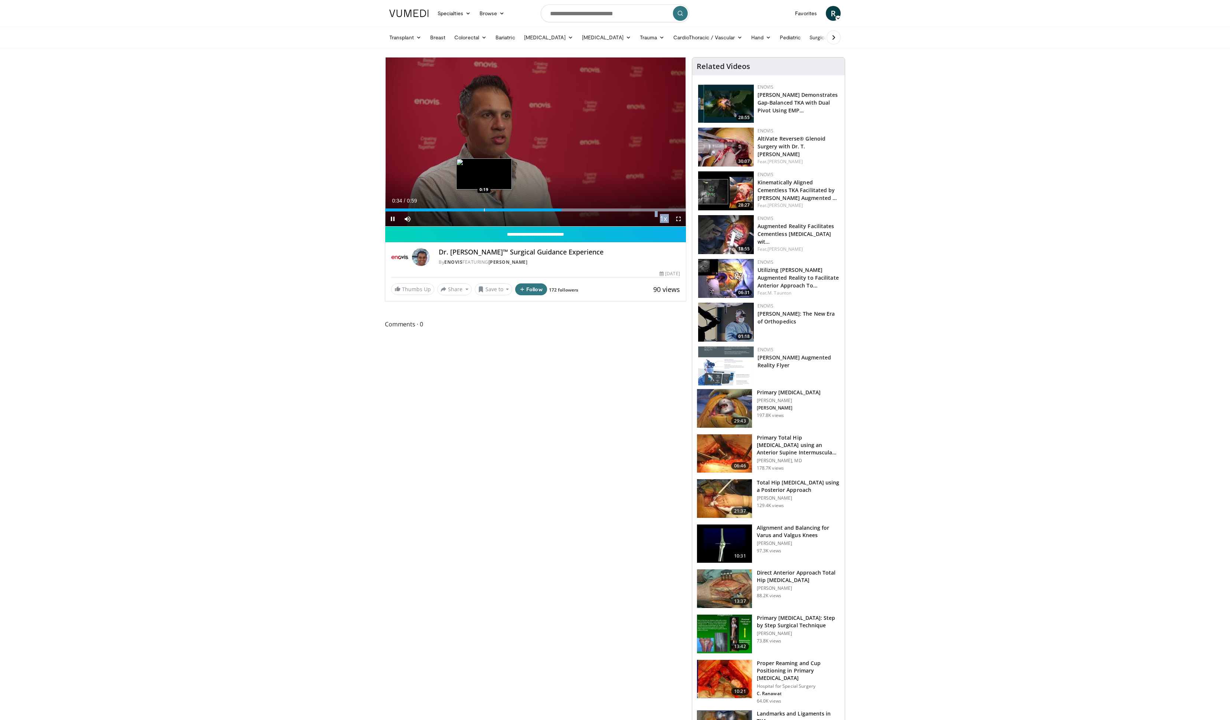
click at [483, 210] on video-js "**********" at bounding box center [535, 142] width 301 height 169
click at [395, 218] on span "Video Player" at bounding box center [392, 219] width 15 height 15
click at [399, 258] on img at bounding box center [400, 257] width 18 height 18
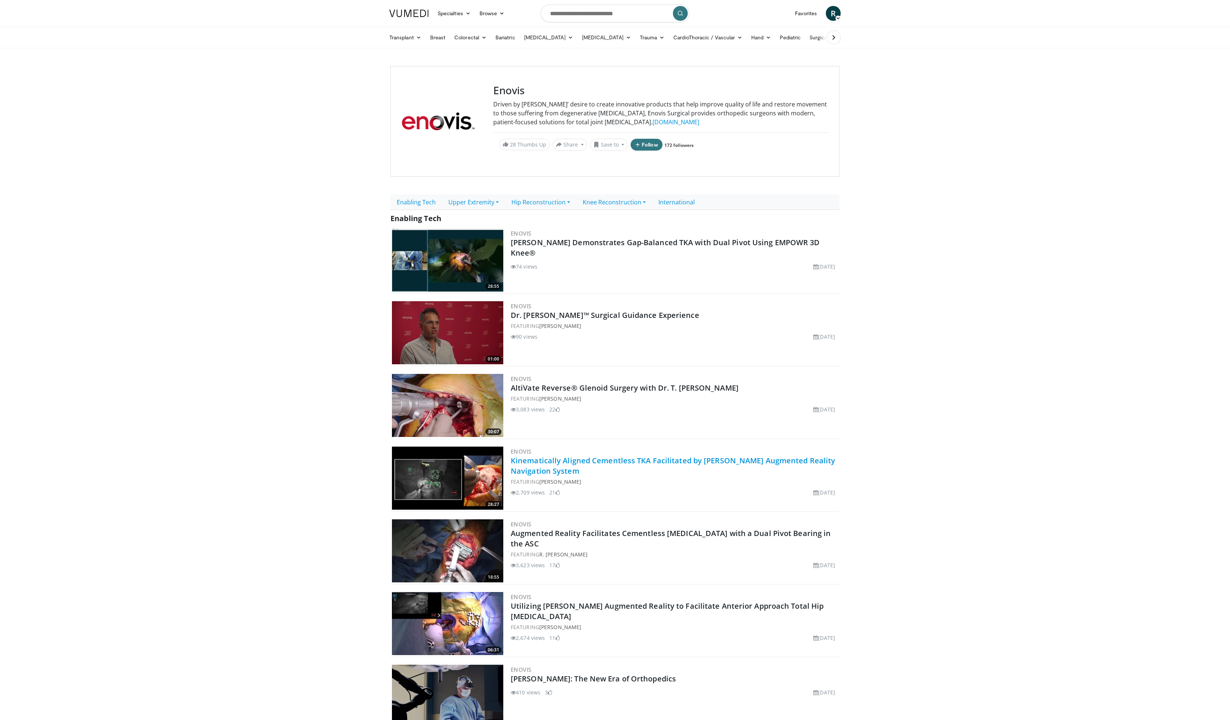
click at [611, 464] on link "Kinematically Aligned Cementless TKA Facilitated by ARVIS Augmented Reality Nav…" at bounding box center [673, 466] width 324 height 20
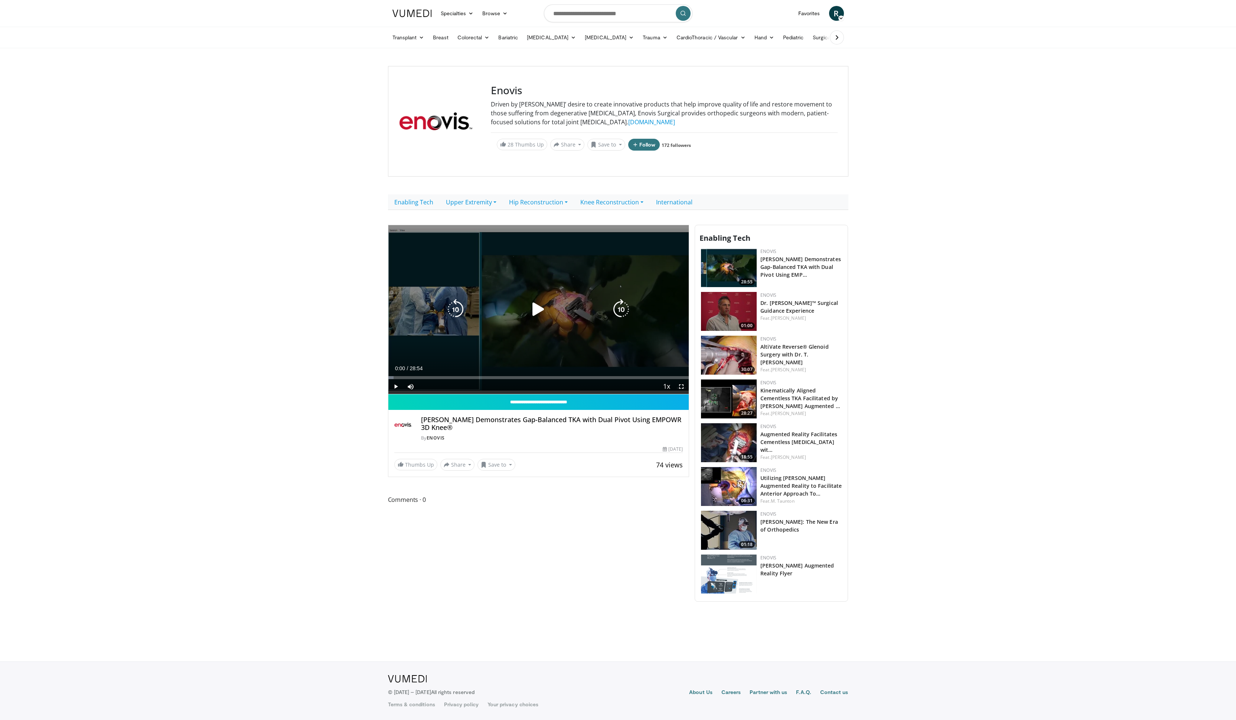
click at [540, 308] on icon "Video Player" at bounding box center [538, 309] width 21 height 21
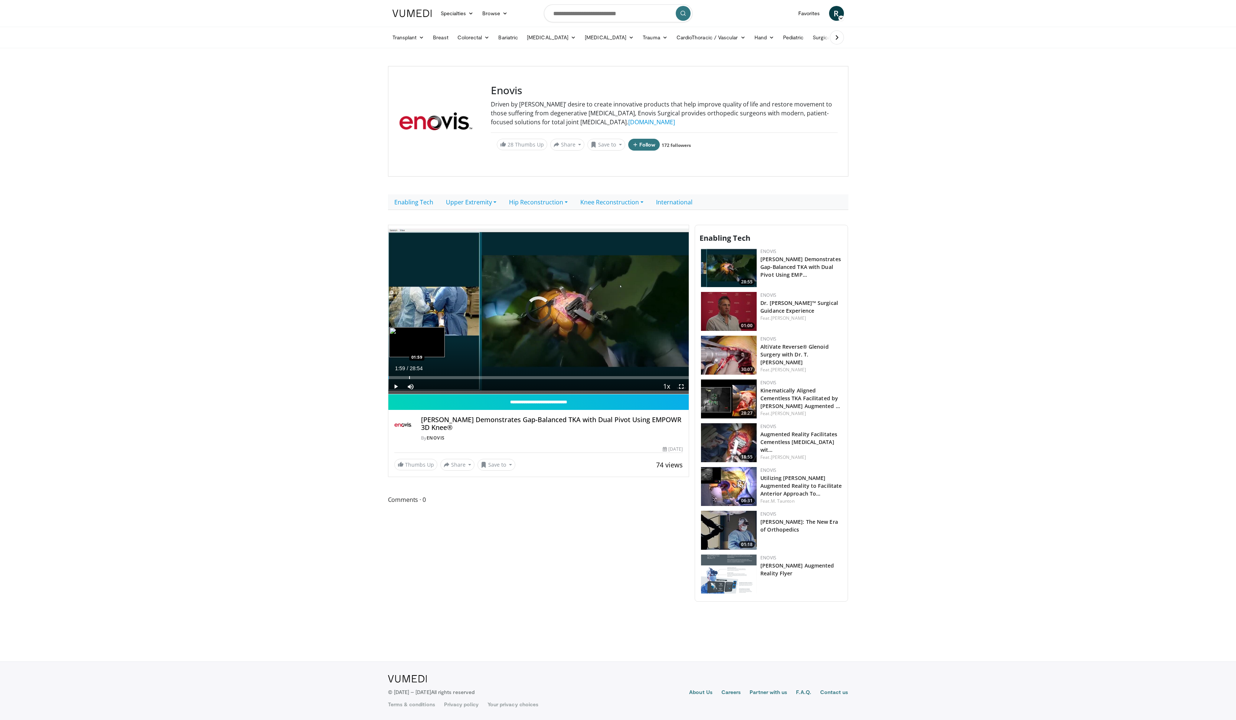
click at [409, 377] on div "Progress Bar" at bounding box center [409, 377] width 1 height 3
drag, startPoint x: 412, startPoint y: 377, endPoint x: 435, endPoint y: 377, distance: 23.8
click at [435, 377] on div "Progress Bar" at bounding box center [435, 377] width 1 height 3
click at [398, 387] on span "Video Player" at bounding box center [395, 386] width 15 height 15
drag, startPoint x: 439, startPoint y: 379, endPoint x: 466, endPoint y: 377, distance: 27.5
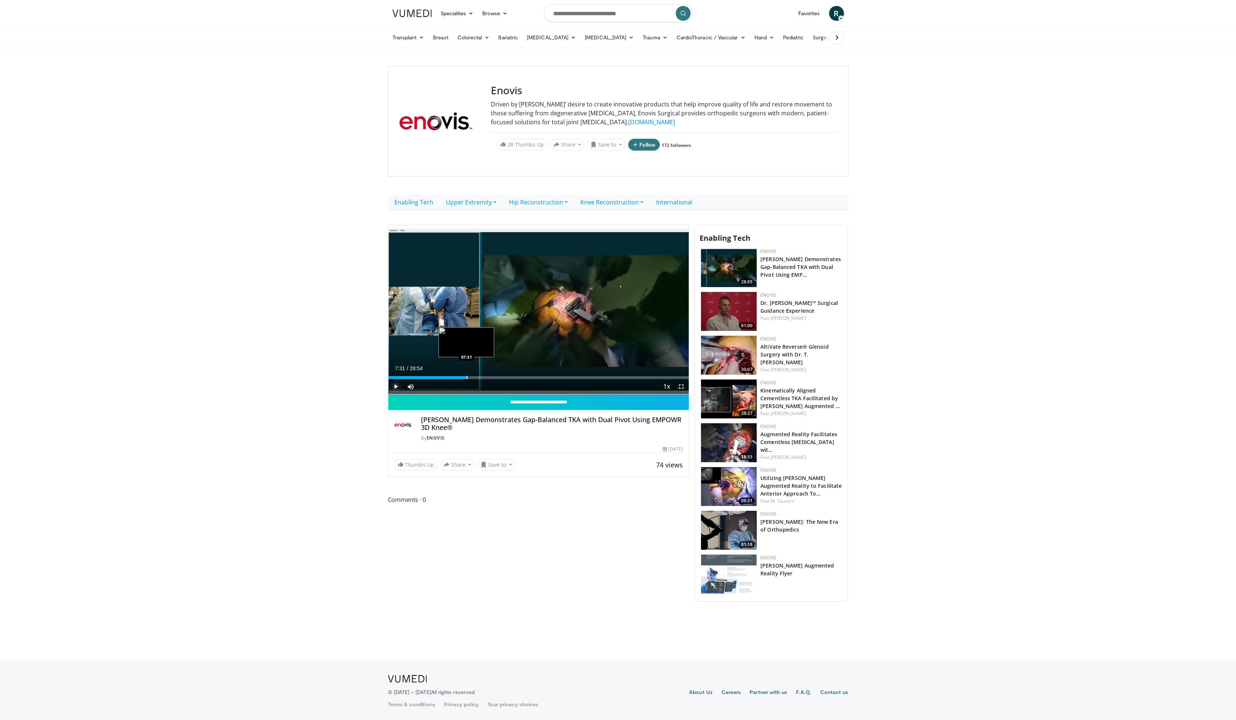
click at [467, 377] on div "Progress Bar" at bounding box center [467, 377] width 1 height 3
click at [471, 377] on div "Progress Bar" at bounding box center [471, 377] width 1 height 3
drag, startPoint x: 473, startPoint y: 377, endPoint x: 486, endPoint y: 378, distance: 13.0
click at [487, 378] on div "Progress Bar" at bounding box center [487, 377] width 1 height 3
click at [491, 377] on div "Progress Bar" at bounding box center [491, 377] width 1 height 3
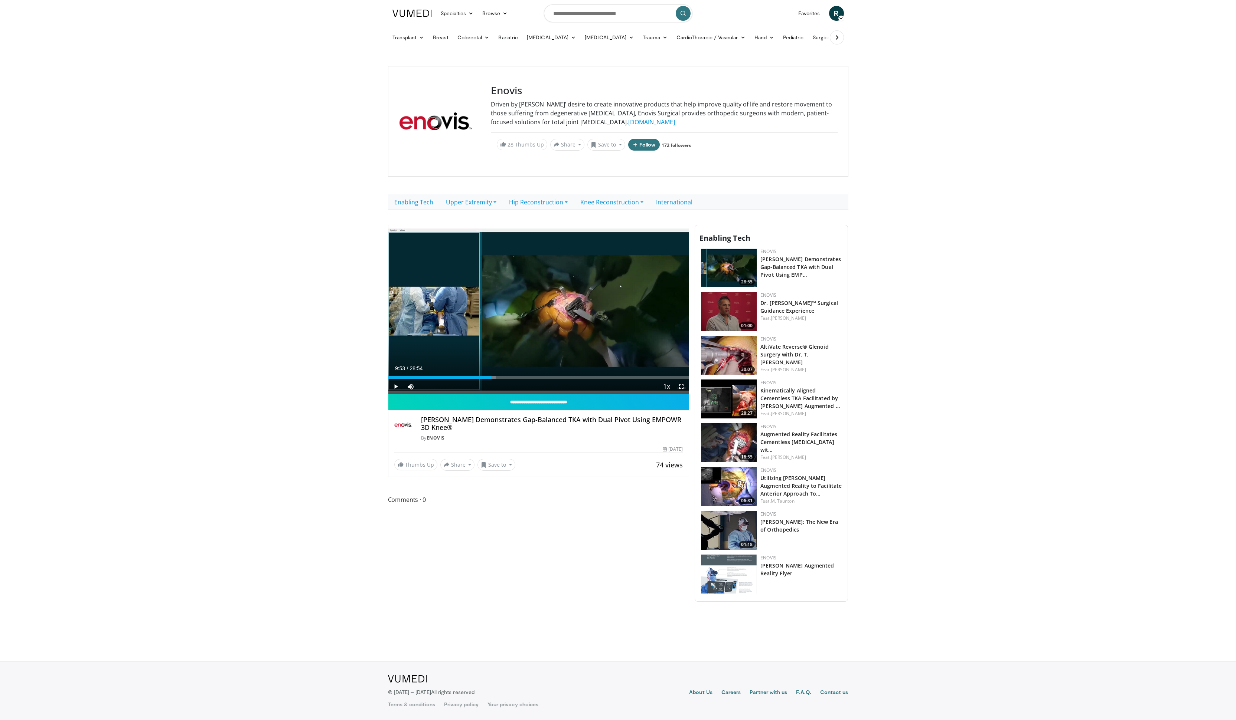
click at [503, 379] on div "Current Time 9:53 / Duration 28:54 Play Skip Backward Skip Forward Mute 51% Loa…" at bounding box center [538, 386] width 301 height 15
click at [527, 377] on div "Progress Bar" at bounding box center [527, 377] width 1 height 3
click at [560, 381] on div "Current Time 13:23 / Duration 28:54 Play Skip Backward Skip Forward Mute 51% Lo…" at bounding box center [538, 386] width 301 height 15
click at [562, 379] on div "Progress Bar" at bounding box center [562, 377] width 1 height 3
drag, startPoint x: 574, startPoint y: 377, endPoint x: 589, endPoint y: 379, distance: 14.9
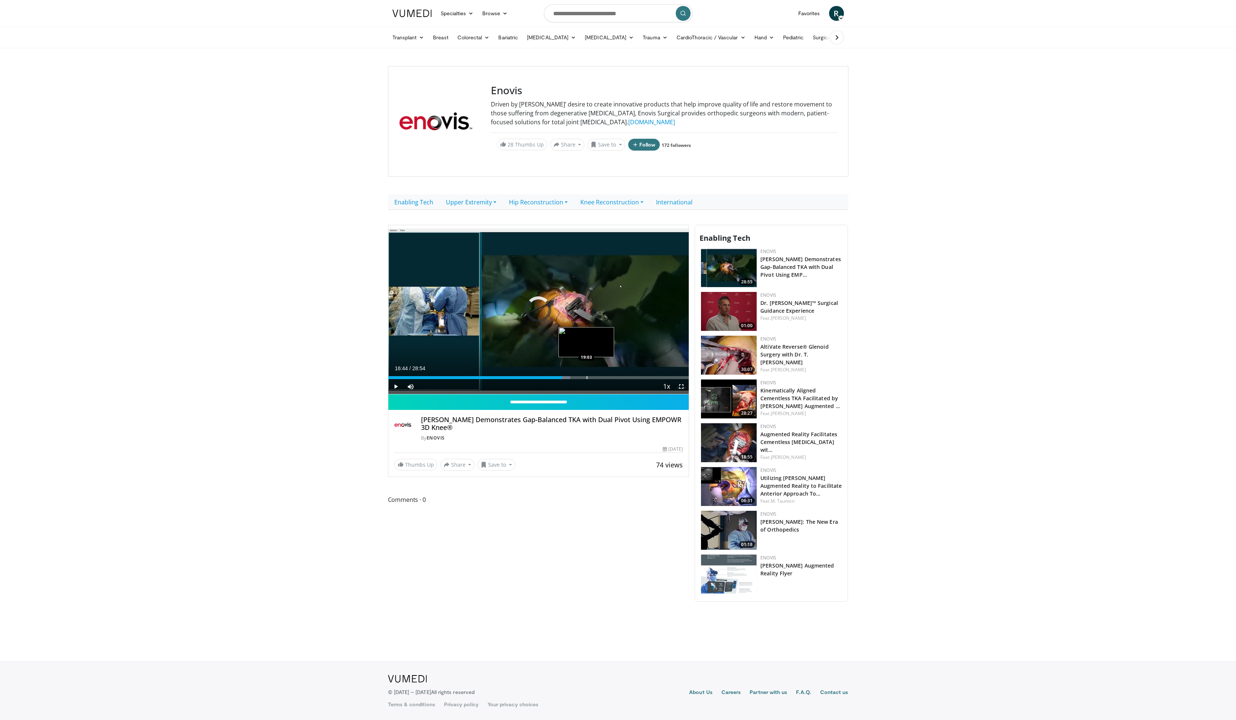
click at [587, 379] on div "Progress Bar" at bounding box center [586, 377] width 1 height 3
click at [599, 378] on div "Progress Bar" at bounding box center [599, 377] width 1 height 3
click at [618, 379] on div "Progress Bar" at bounding box center [618, 377] width 1 height 3
click at [585, 379] on div "Progress Bar" at bounding box center [585, 377] width 1 height 3
click at [569, 378] on div "Progress Bar" at bounding box center [569, 377] width 1 height 3
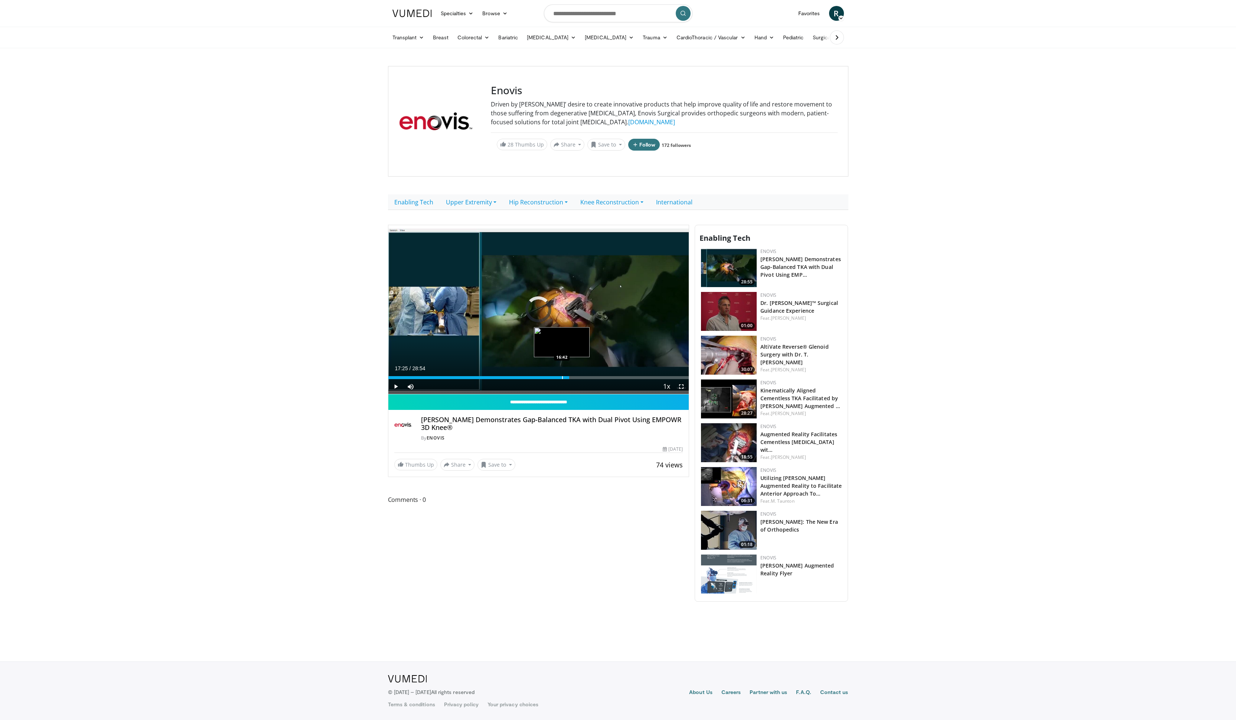
click at [562, 377] on div "Progress Bar" at bounding box center [562, 377] width 1 height 3
drag, startPoint x: 546, startPoint y: 376, endPoint x: 485, endPoint y: 375, distance: 60.9
click at [485, 375] on div "Loaded : 34.59% 09:36 09:31" at bounding box center [538, 375] width 301 height 7
click at [438, 377] on div "Progress Bar" at bounding box center [438, 377] width 1 height 3
drag, startPoint x: 425, startPoint y: 377, endPoint x: 469, endPoint y: 379, distance: 44.2
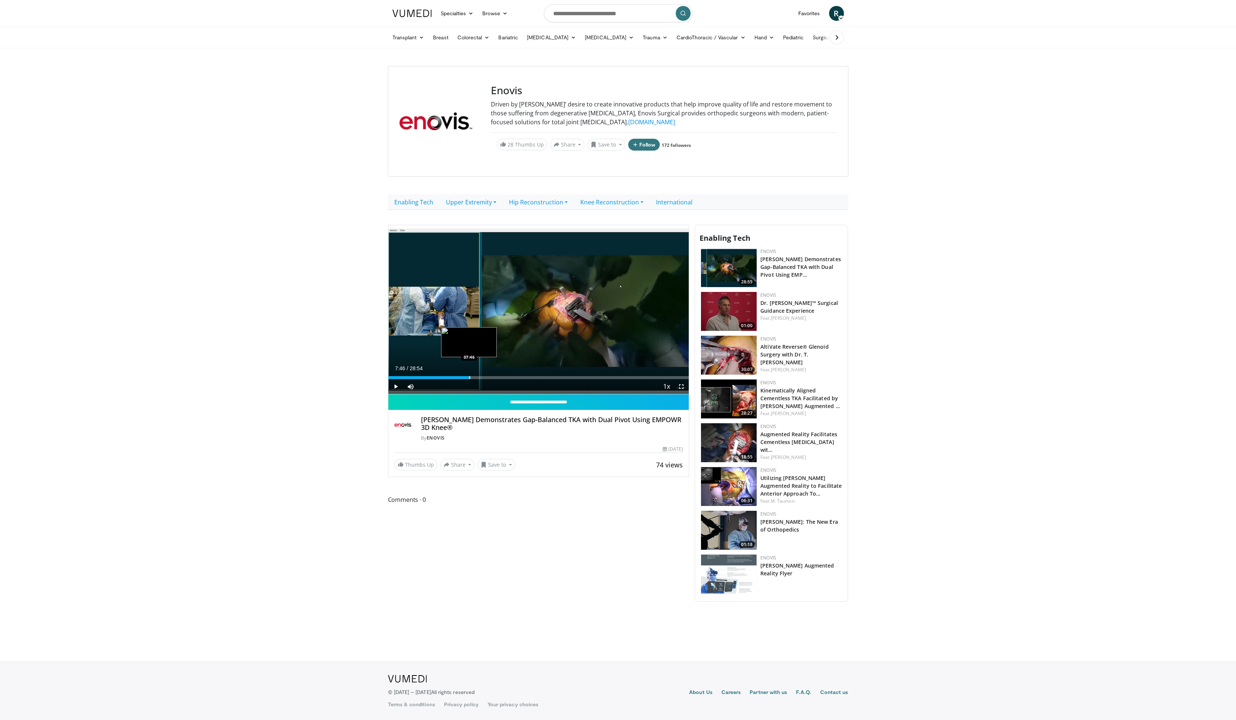
click at [469, 379] on div "Progress Bar" at bounding box center [469, 377] width 1 height 3
click at [560, 533] on div "**********" at bounding box center [541, 413] width 307 height 377
click at [422, 380] on div "11%" at bounding box center [431, 386] width 26 height 15
click at [418, 375] on div "Loaded : 30.56% 07:48 02:53" at bounding box center [538, 375] width 301 height 7
drag, startPoint x: 416, startPoint y: 376, endPoint x: 386, endPoint y: 378, distance: 30.5
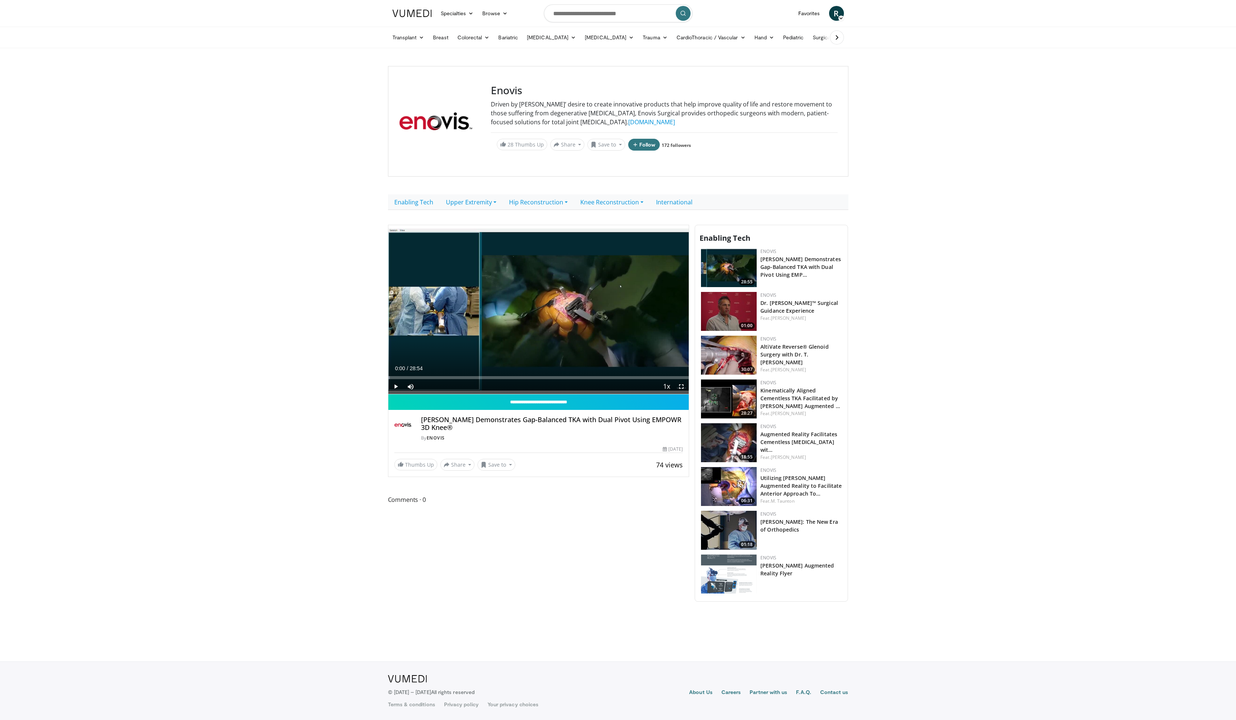
click at [386, 378] on body "Specialties Adult & Family Medicine Allergy, [MEDICAL_DATA], Immunology Anesthe…" at bounding box center [618, 360] width 1236 height 720
drag, startPoint x: 392, startPoint y: 378, endPoint x: 543, endPoint y: 389, distance: 152.2
click at [543, 389] on div "Current Time 13:40 / Duration 28:54 Play Skip Backward Skip Forward Mute 100% L…" at bounding box center [538, 386] width 301 height 15
drag, startPoint x: 572, startPoint y: 377, endPoint x: 646, endPoint y: 376, distance: 73.9
click at [646, 376] on div "Progress Bar" at bounding box center [646, 377] width 1 height 3
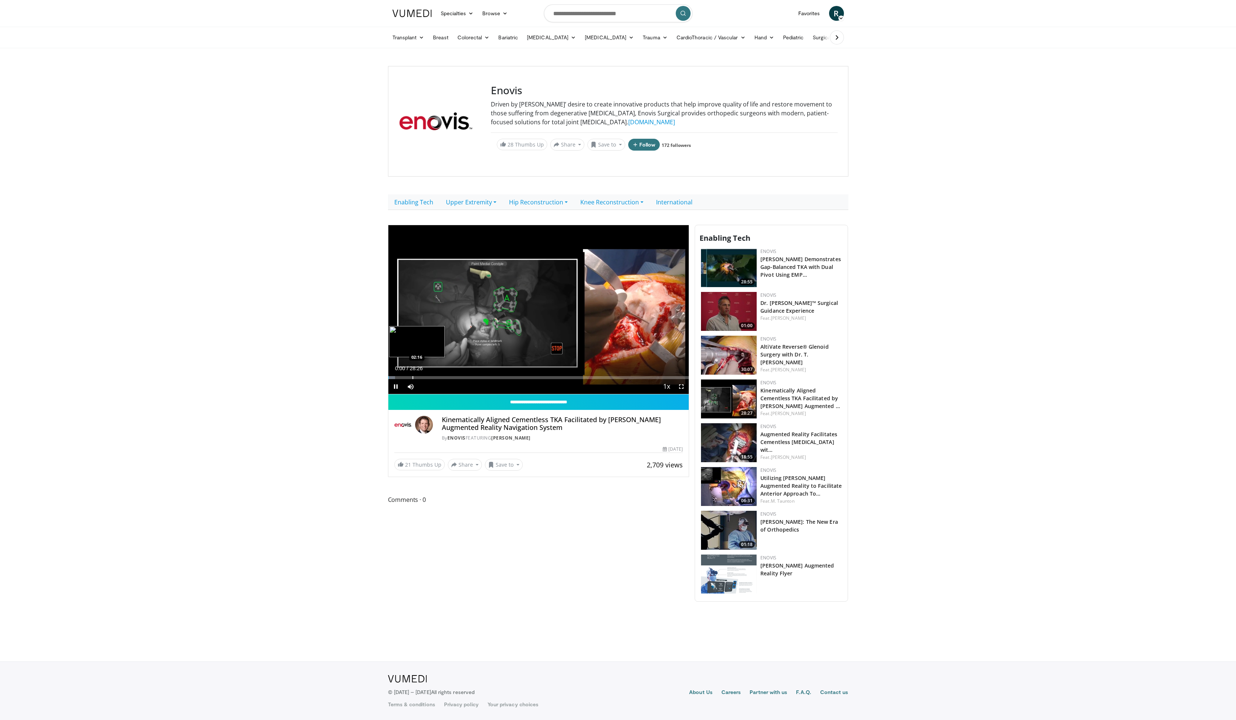
click at [412, 375] on div "Loaded : 2.32% 00:00 02:16" at bounding box center [538, 375] width 301 height 7
click at [430, 380] on div "Current Time 2:17 / Duration 28:26 Pause Skip Backward Skip Forward Mute Loaded…" at bounding box center [538, 386] width 301 height 15
click at [451, 394] on div "Current Time 2:17 / Duration 28:26 Pause Skip Backward Skip Forward Mute Loaded…" at bounding box center [538, 401] width 301 height 15
click at [458, 379] on div "Current Time 2:18 / Duration 28:26 Pause Skip Backward Skip Forward Mute Loaded…" at bounding box center [538, 386] width 301 height 15
click at [461, 378] on div "Progress Bar" at bounding box center [461, 377] width 1 height 3
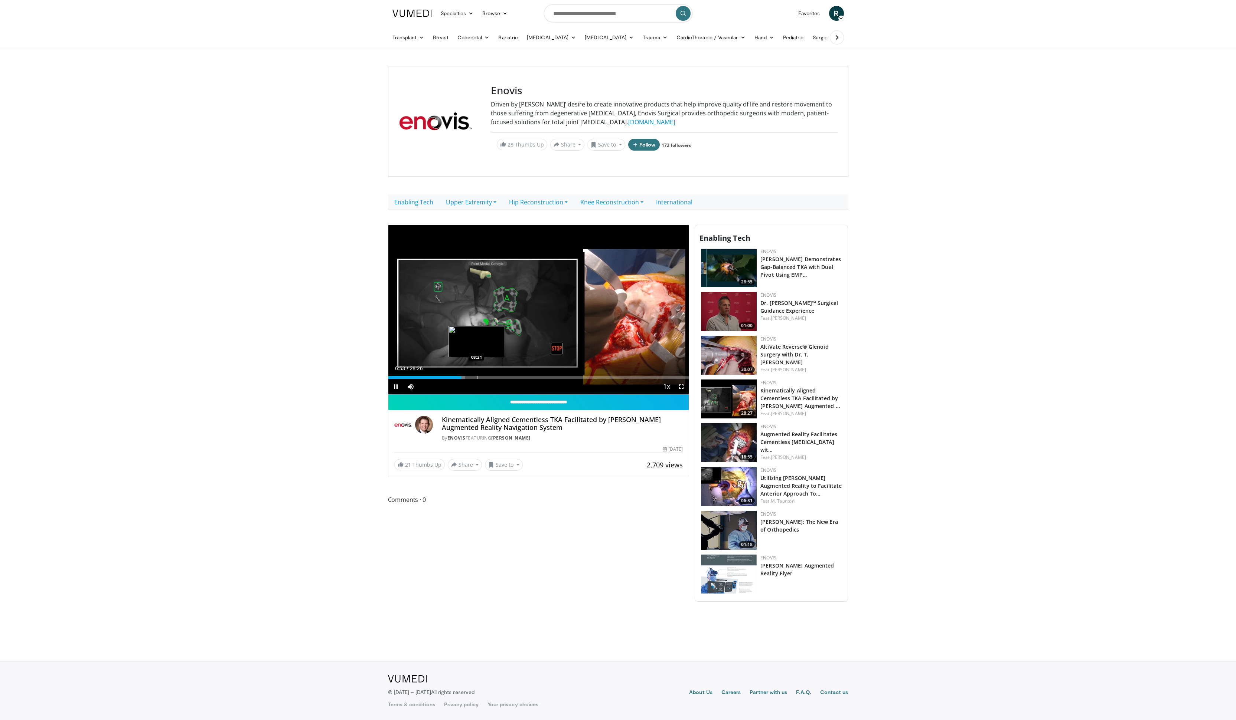
click at [477, 379] on div "Progress Bar" at bounding box center [477, 377] width 1 height 3
click at [506, 380] on div "Current Time 8:26 / Duration 28:26 Pause Skip Backward Skip Forward Mute Loaded…" at bounding box center [538, 386] width 301 height 15
click at [396, 387] on span "Video Player" at bounding box center [395, 386] width 15 height 15
click at [534, 378] on div "Progress Bar" at bounding box center [534, 377] width 1 height 3
click at [543, 377] on div "Progress Bar" at bounding box center [543, 377] width 1 height 3
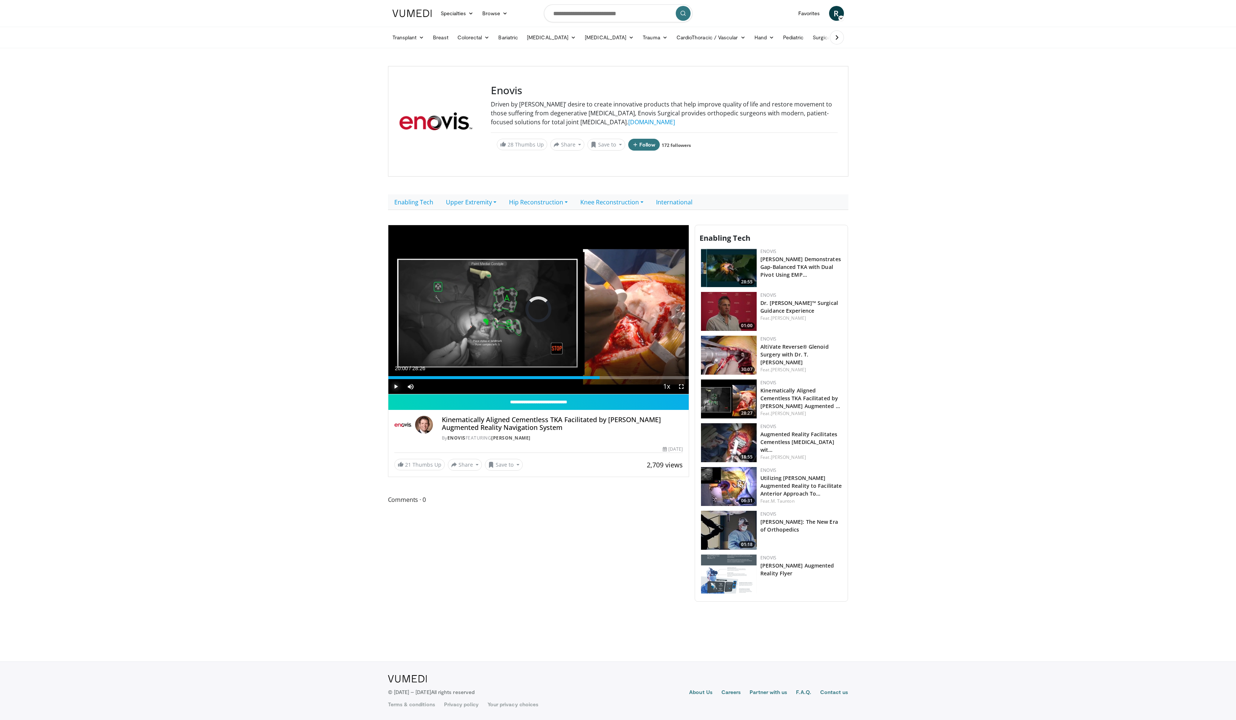
drag, startPoint x: 543, startPoint y: 377, endPoint x: 607, endPoint y: 390, distance: 65.1
click at [607, 390] on div "Current Time 20:00 / Duration 28:26 Play Skip Backward Skip Forward Mute 10% Lo…" at bounding box center [538, 386] width 301 height 15
drag, startPoint x: 611, startPoint y: 378, endPoint x: 616, endPoint y: 379, distance: 6.1
click at [616, 379] on div "Current Time 21:10 / Duration 28:26 Play Skip Backward Skip Forward Mute 10% Lo…" at bounding box center [538, 386] width 301 height 15
click at [625, 380] on div "Current Time 21:37 / Duration 28:26 Play Skip Backward Skip Forward Mute 10% Lo…" at bounding box center [538, 386] width 301 height 15
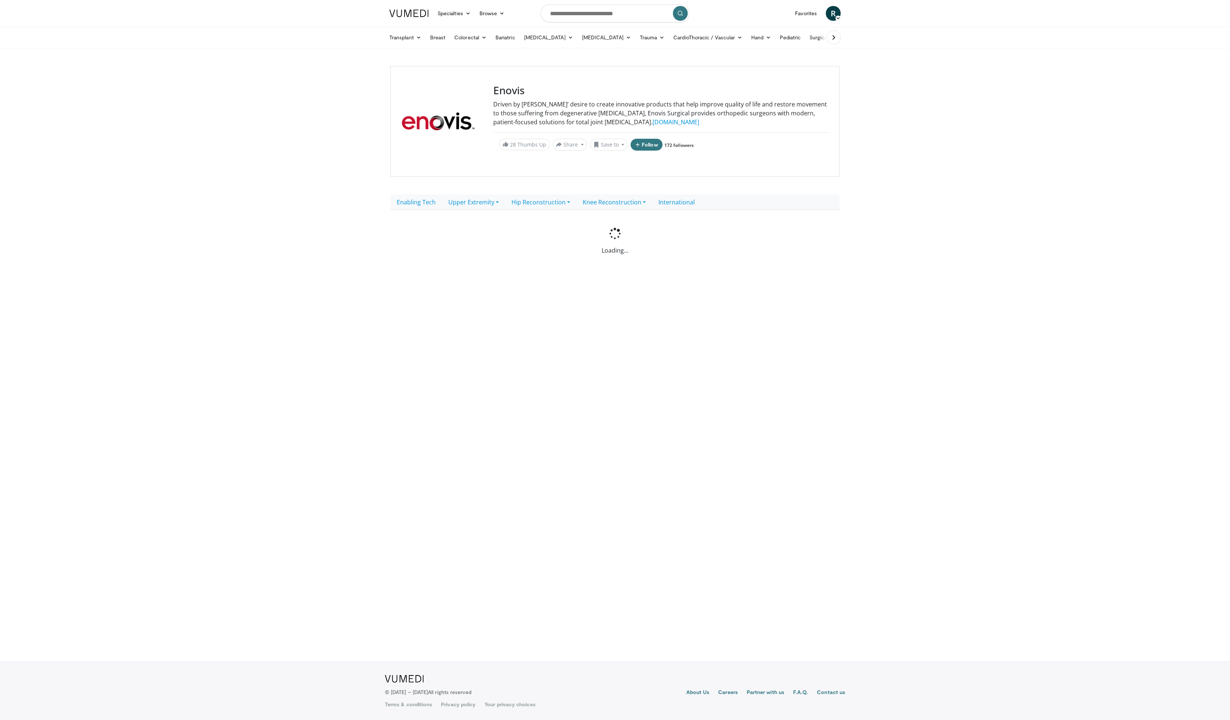
click at [650, 377] on body "Specialties Adult & Family Medicine Allergy, [MEDICAL_DATA], Immunology Anesthe…" at bounding box center [615, 360] width 1230 height 720
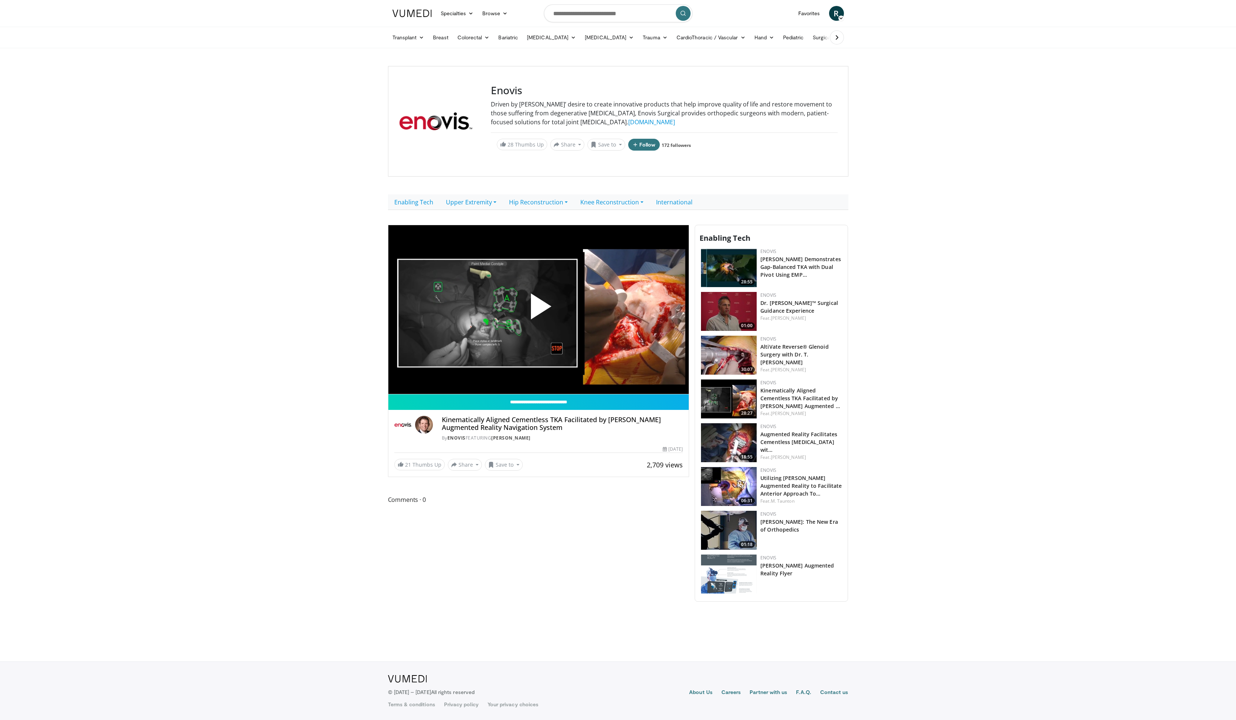
click at [538, 310] on span "Video Player" at bounding box center [538, 310] width 0 height 0
click at [500, 378] on div "Progress Bar" at bounding box center [500, 377] width 1 height 3
click at [621, 377] on video-js "**********" at bounding box center [538, 309] width 301 height 169
click at [622, 379] on div "Progress Bar" at bounding box center [622, 377] width 1 height 3
drag, startPoint x: 634, startPoint y: 379, endPoint x: 665, endPoint y: 381, distance: 31.3
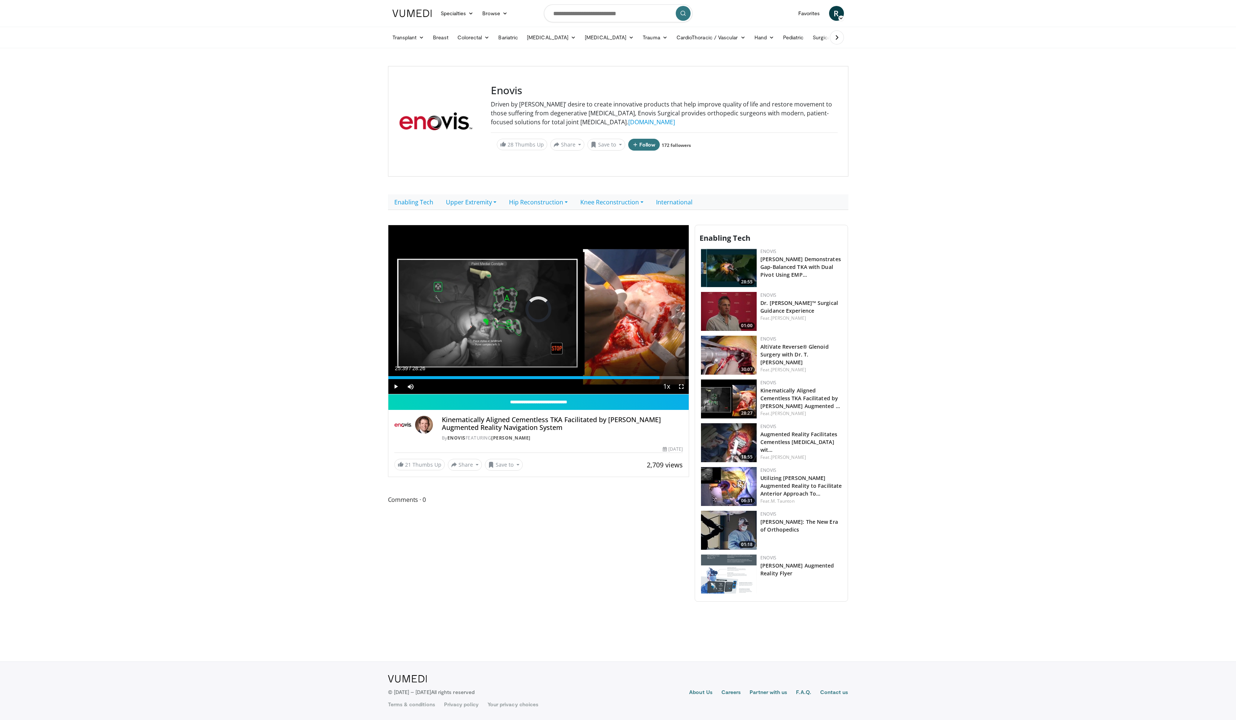
click at [665, 381] on div "Current Time 25:39 / Duration 28:26 Play Skip Backward Skip Forward Mute Loaded…" at bounding box center [538, 386] width 301 height 15
click at [675, 378] on div "Progress Bar" at bounding box center [675, 377] width 1 height 3
click at [681, 377] on div "Progress Bar" at bounding box center [681, 377] width 1 height 3
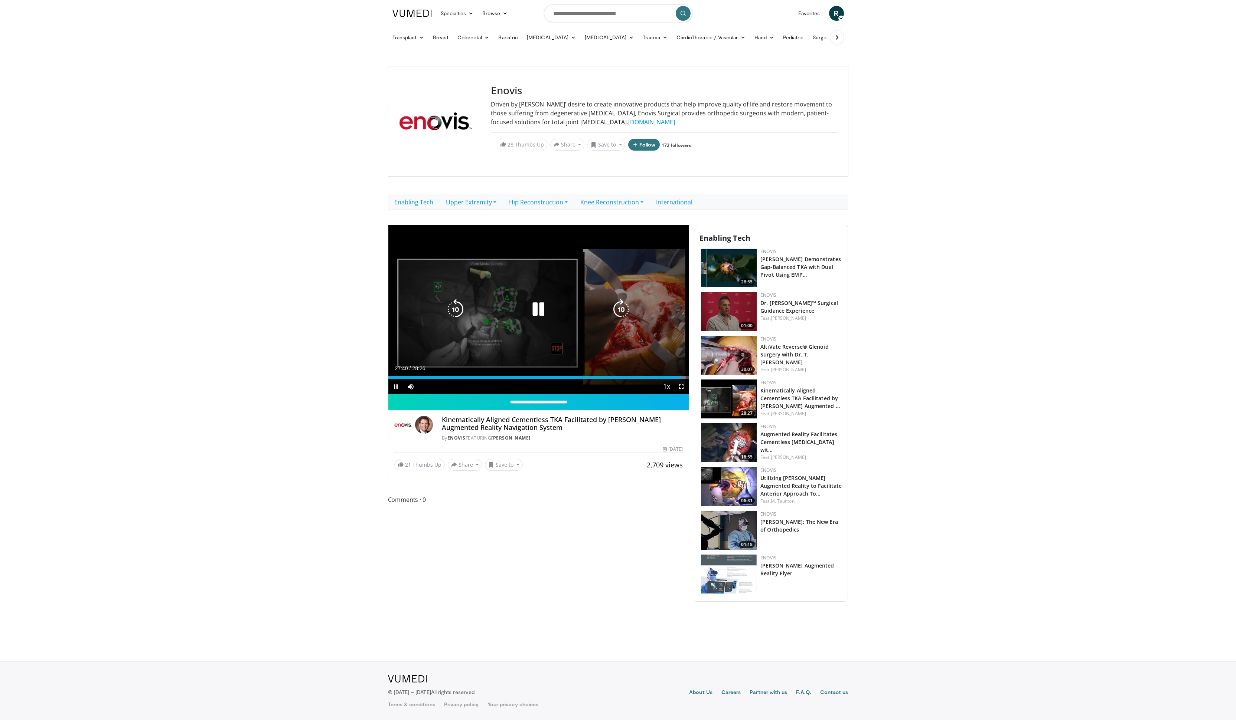
click at [676, 377] on div "27:40" at bounding box center [534, 377] width 292 height 3
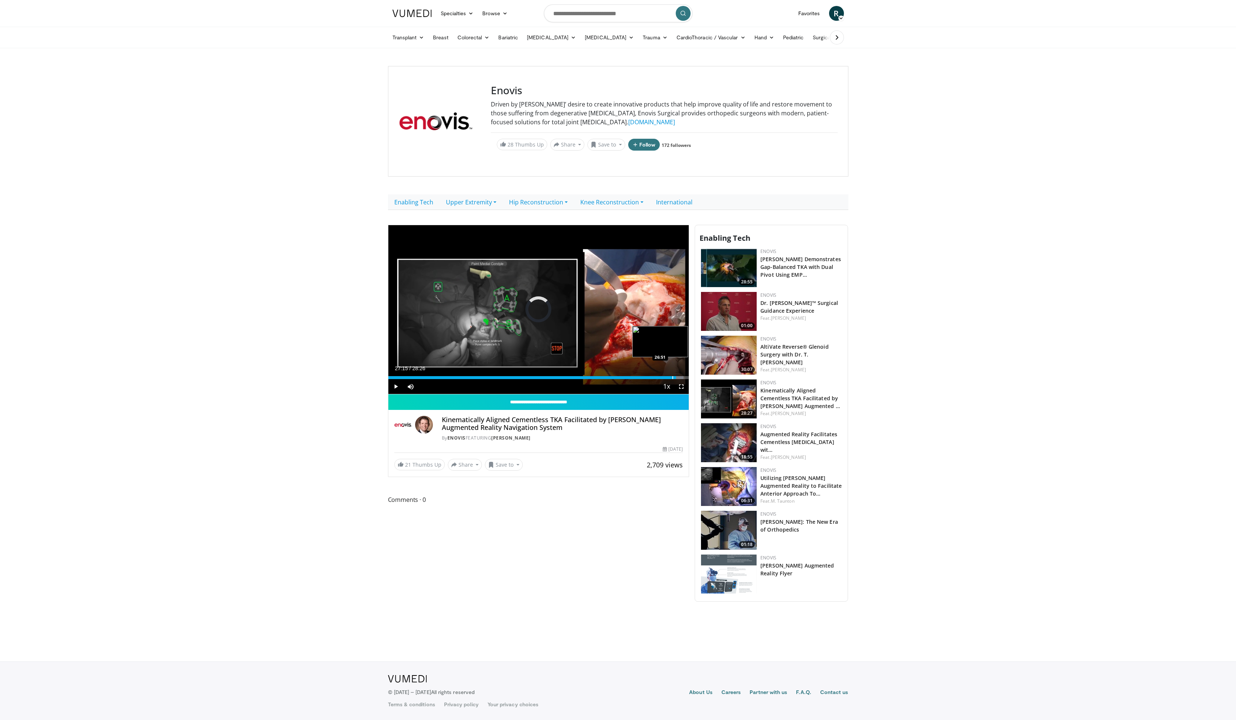
click at [672, 377] on div "Progress Bar" at bounding box center [672, 377] width 1 height 3
click at [666, 376] on div "Progress Bar" at bounding box center [666, 377] width 1 height 3
click at [658, 377] on div "Progress Bar" at bounding box center [658, 377] width 1 height 3
click at [655, 378] on div "Progress Bar" at bounding box center [655, 377] width 1 height 3
click at [651, 378] on div "Progress Bar" at bounding box center [651, 377] width 1 height 3
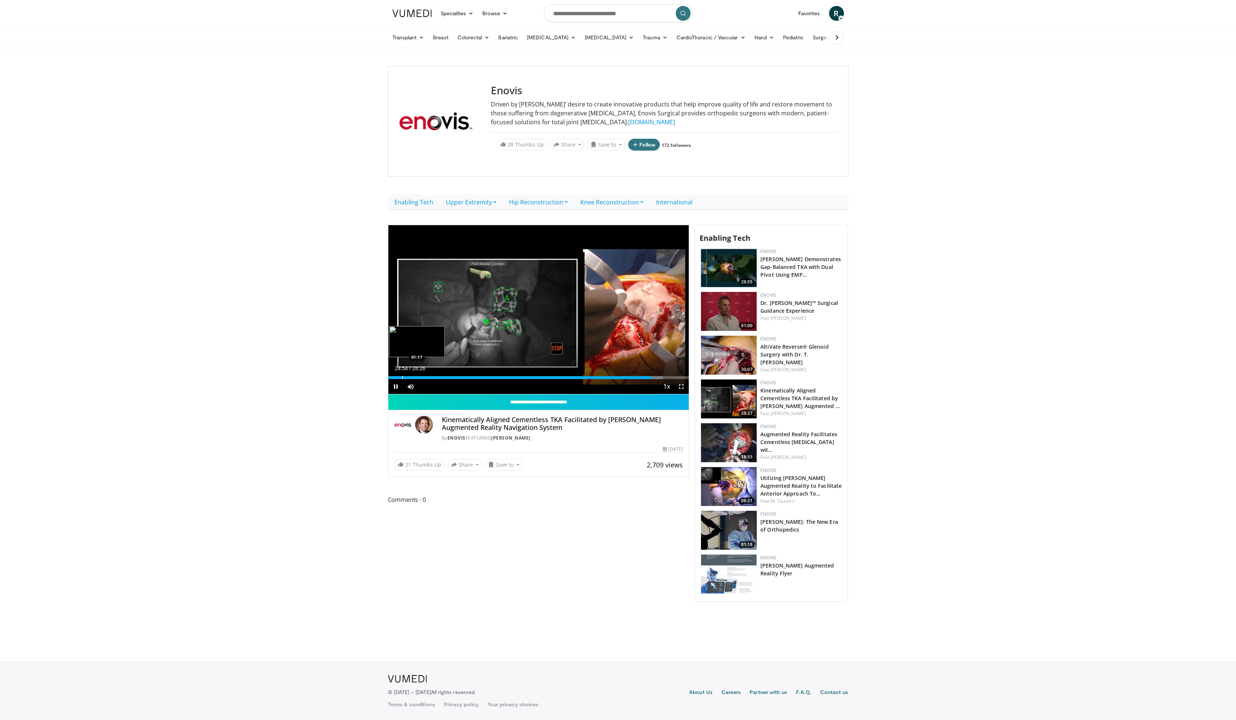
click at [402, 374] on div "Loaded : 91.28% 24:54 01:17" at bounding box center [538, 375] width 301 height 7
click at [407, 378] on div "Progress Bar" at bounding box center [407, 377] width 1 height 3
click at [410, 378] on div "Progress Bar" at bounding box center [410, 377] width 1 height 3
drag, startPoint x: 395, startPoint y: 376, endPoint x: 383, endPoint y: 377, distance: 12.3
click at [383, 377] on body "Specialties Adult & Family Medicine Allergy, [MEDICAL_DATA], Immunology Anesthe…" at bounding box center [618, 360] width 1236 height 720
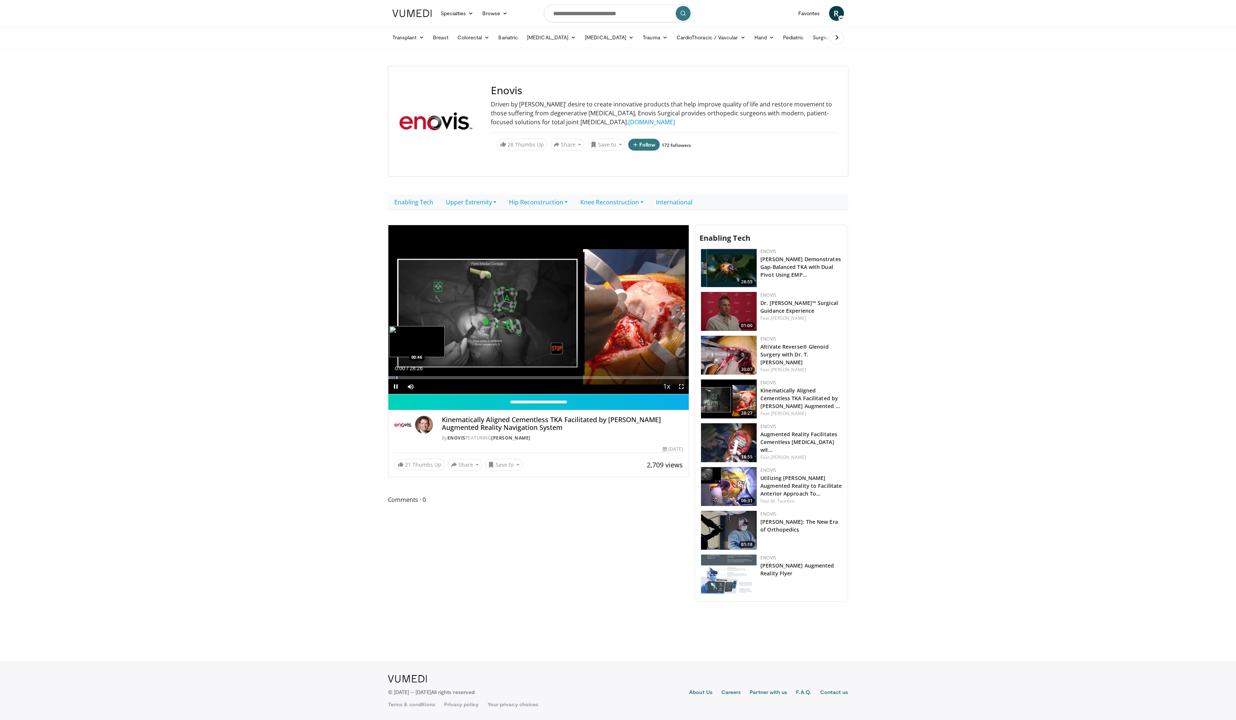
click at [396, 378] on div "Progress Bar" at bounding box center [396, 377] width 1 height 3
click at [399, 378] on div "Progress Bar" at bounding box center [399, 377] width 1 height 3
click at [402, 378] on div "Progress Bar" at bounding box center [402, 377] width 1 height 3
click at [405, 378] on div "Progress Bar" at bounding box center [405, 377] width 1 height 3
click at [407, 378] on div "Progress Bar" at bounding box center [407, 377] width 1 height 3
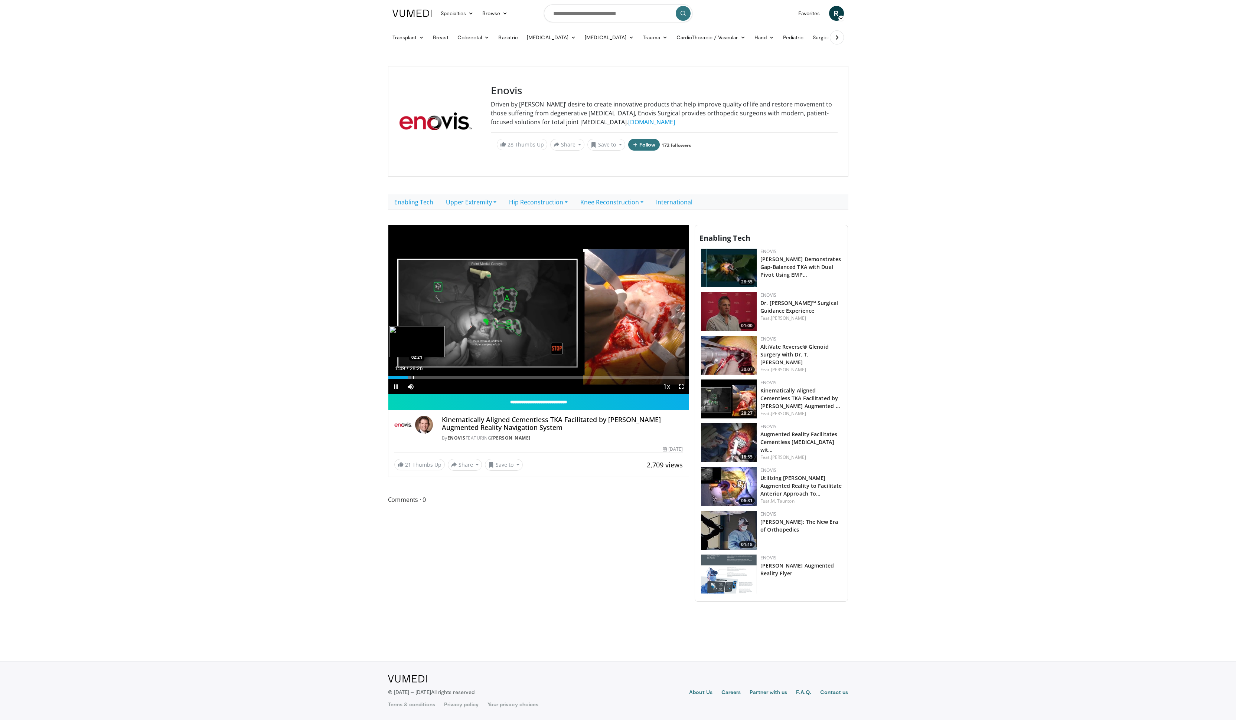
click at [413, 379] on div "Progress Bar" at bounding box center [413, 377] width 1 height 3
click at [420, 379] on div "Progress Bar" at bounding box center [420, 377] width 1 height 3
click at [423, 378] on div "Progress Bar" at bounding box center [423, 377] width 1 height 3
click at [429, 377] on div "Progress Bar" at bounding box center [429, 377] width 1 height 3
click at [430, 377] on div "Progress Bar" at bounding box center [430, 377] width 1 height 3
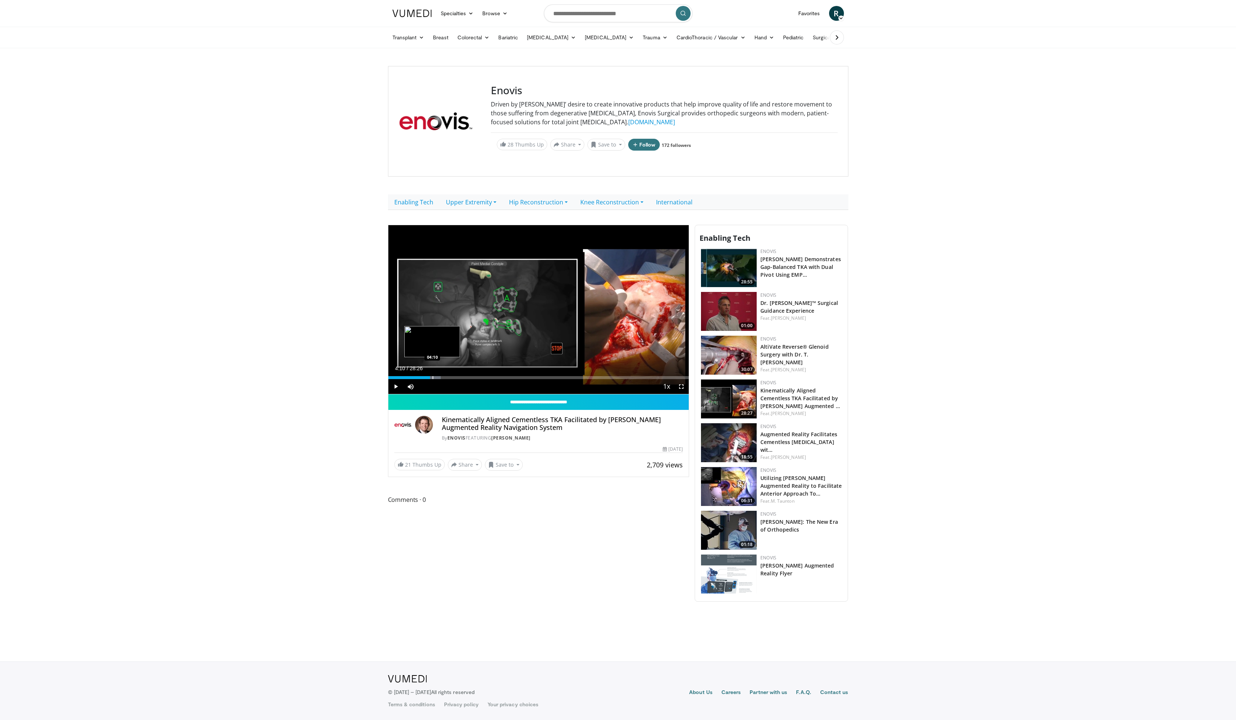
click at [432, 378] on div "Progress Bar" at bounding box center [432, 377] width 1 height 3
click at [436, 378] on div "Progress Bar" at bounding box center [436, 377] width 1 height 3
click at [441, 377] on div "Progress Bar" at bounding box center [441, 377] width 1 height 3
click at [439, 377] on div "Progress Bar" at bounding box center [439, 377] width 1 height 3
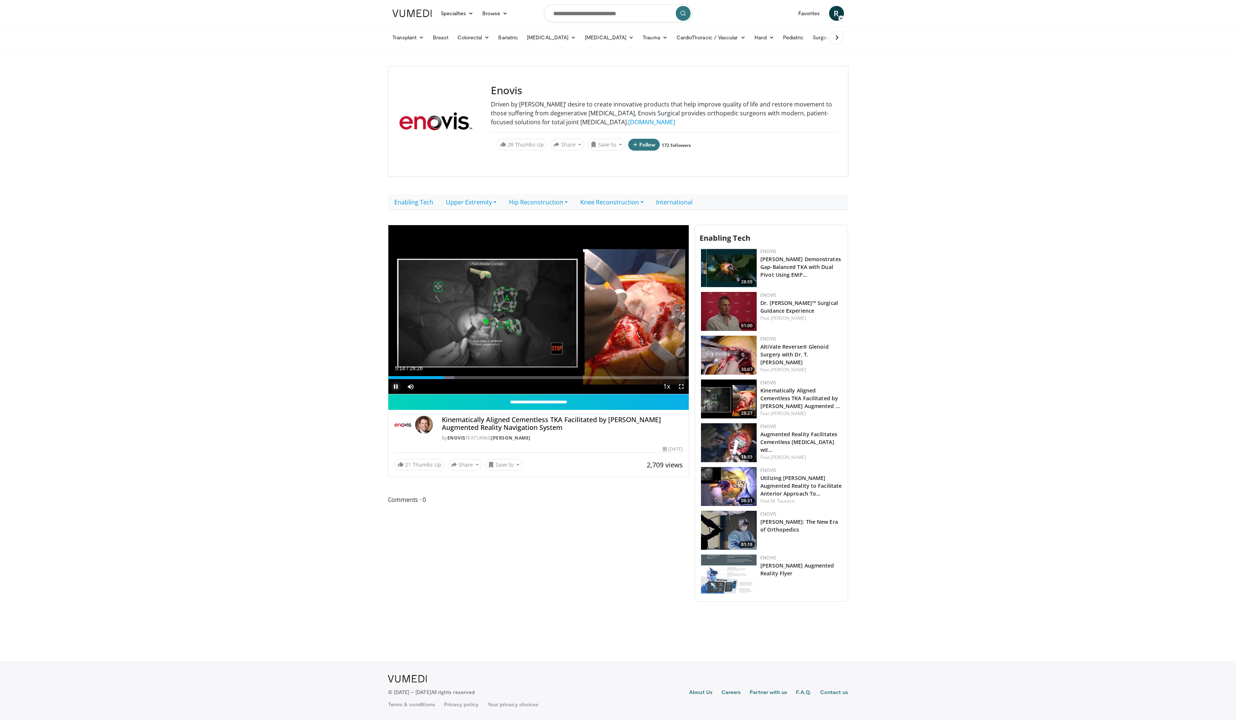
click at [395, 386] on span "Video Player" at bounding box center [395, 386] width 15 height 15
click at [629, 377] on div "Progress Bar" at bounding box center [629, 377] width 1 height 3
drag, startPoint x: 636, startPoint y: 377, endPoint x: 652, endPoint y: 377, distance: 16.7
click at [652, 377] on div "Progress Bar" at bounding box center [651, 377] width 1 height 3
drag, startPoint x: 657, startPoint y: 377, endPoint x: 656, endPoint y: 382, distance: 4.5
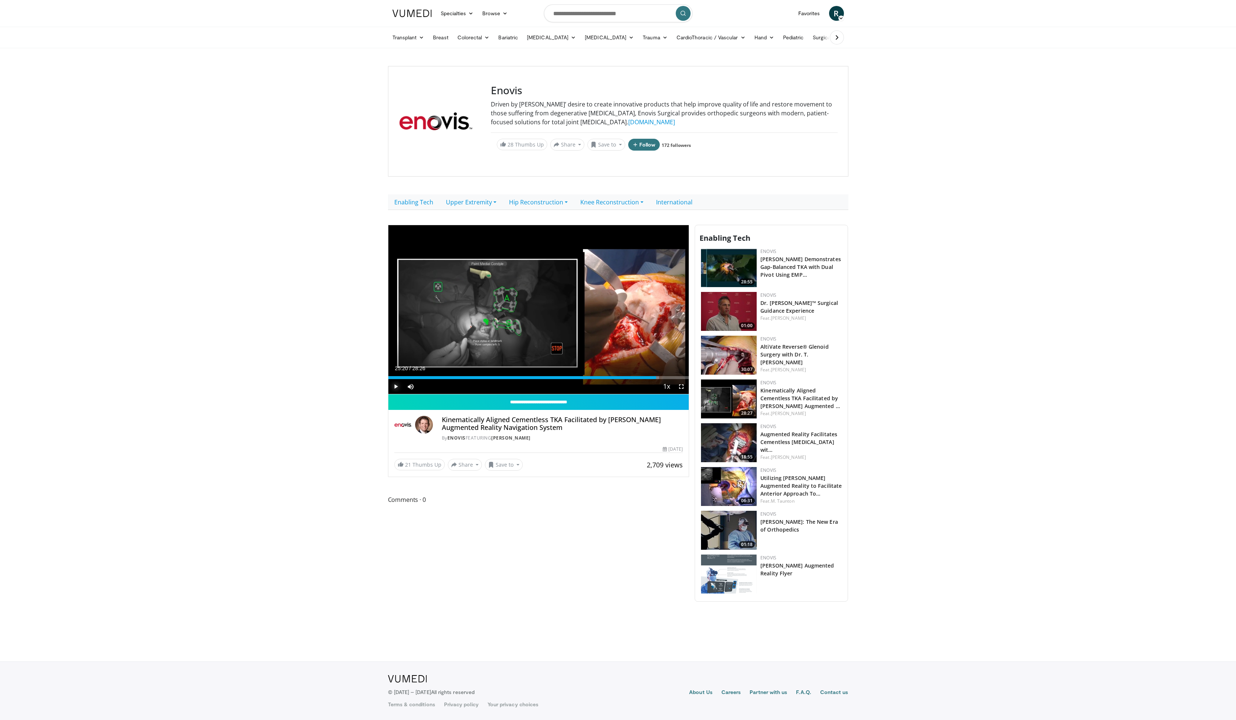
click at [656, 382] on div "Current Time 25:20 / Duration 28:26 Play Skip Backward Skip Forward Mute 0% Loa…" at bounding box center [538, 386] width 301 height 15
